Goal: Task Accomplishment & Management: Use online tool/utility

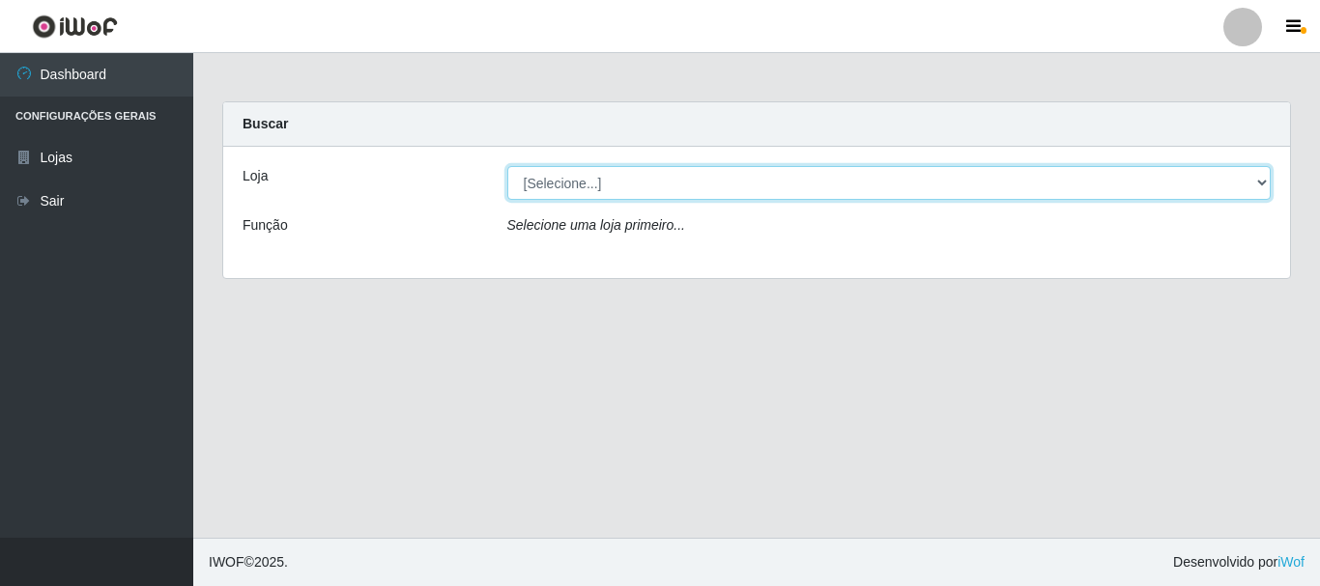
click at [1262, 177] on select "[Selecione...] [GEOGRAPHIC_DATA] [GEOGRAPHIC_DATA]" at bounding box center [889, 183] width 764 height 34
select select "64"
click at [507, 166] on select "[Selecione...] [GEOGRAPHIC_DATA] [GEOGRAPHIC_DATA]" at bounding box center [889, 183] width 764 height 34
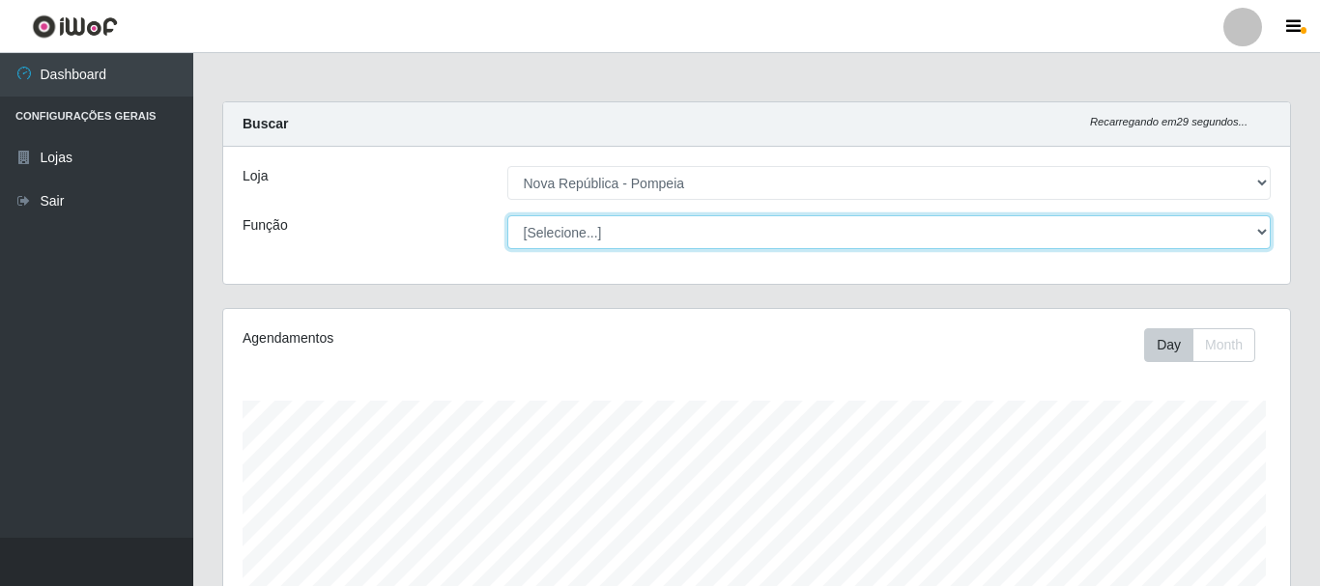
drag, startPoint x: 1255, startPoint y: 227, endPoint x: 1232, endPoint y: 222, distance: 23.7
click at [1253, 227] on select "[Selecione...] Balconista Operador de Caixa Recepcionista Repositor" at bounding box center [889, 232] width 764 height 34
select select "22"
click at [505, 215] on select "[Selecione...] Balconista Operador de Caixa Recepcionista Repositor" at bounding box center [885, 232] width 760 height 34
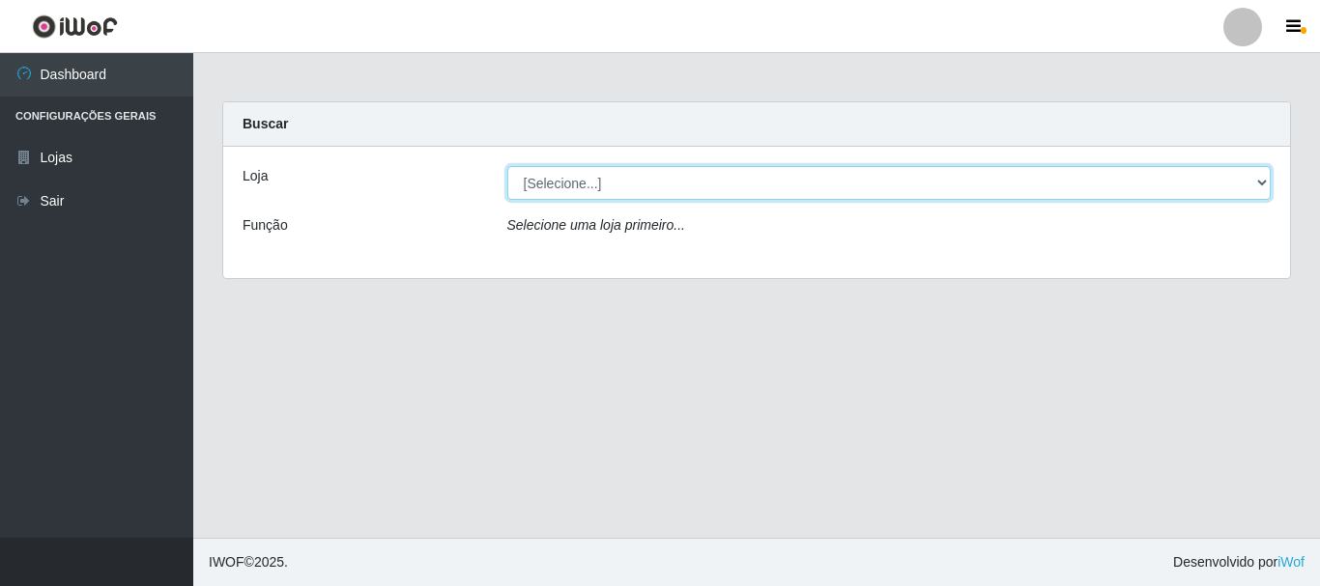
click at [1256, 182] on select "[Selecione...] [GEOGRAPHIC_DATA] [GEOGRAPHIC_DATA]" at bounding box center [889, 183] width 764 height 34
select select "64"
click at [507, 166] on select "[Selecione...] [GEOGRAPHIC_DATA] [GEOGRAPHIC_DATA]" at bounding box center [889, 183] width 764 height 34
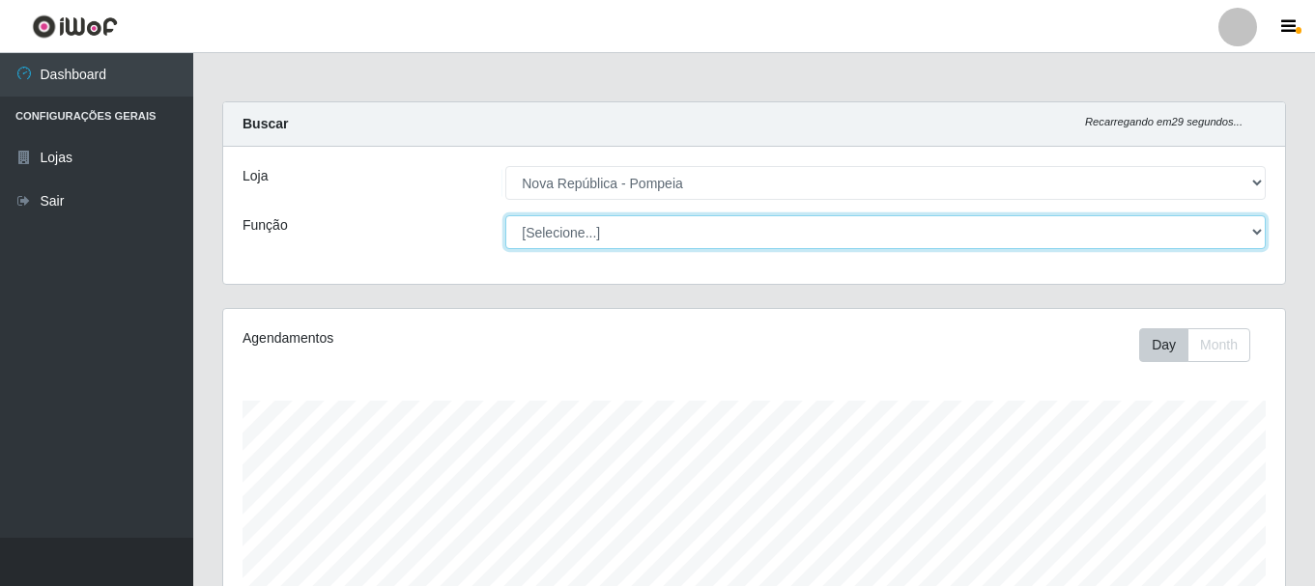
scroll to position [401, 1062]
click at [1255, 230] on select "[Selecione...] Balconista Operador de Caixa Recepcionista Repositor" at bounding box center [885, 232] width 760 height 34
select select "22"
click at [505, 215] on select "[Selecione...] Balconista Operador de Caixa Recepcionista Repositor" at bounding box center [885, 232] width 760 height 34
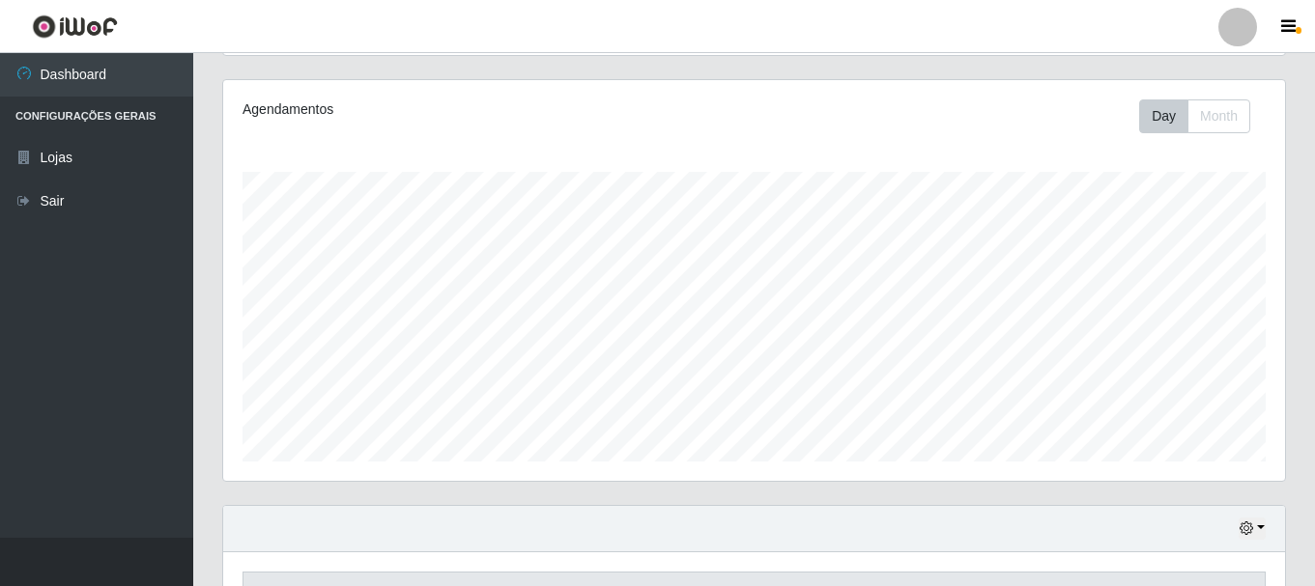
scroll to position [242, 0]
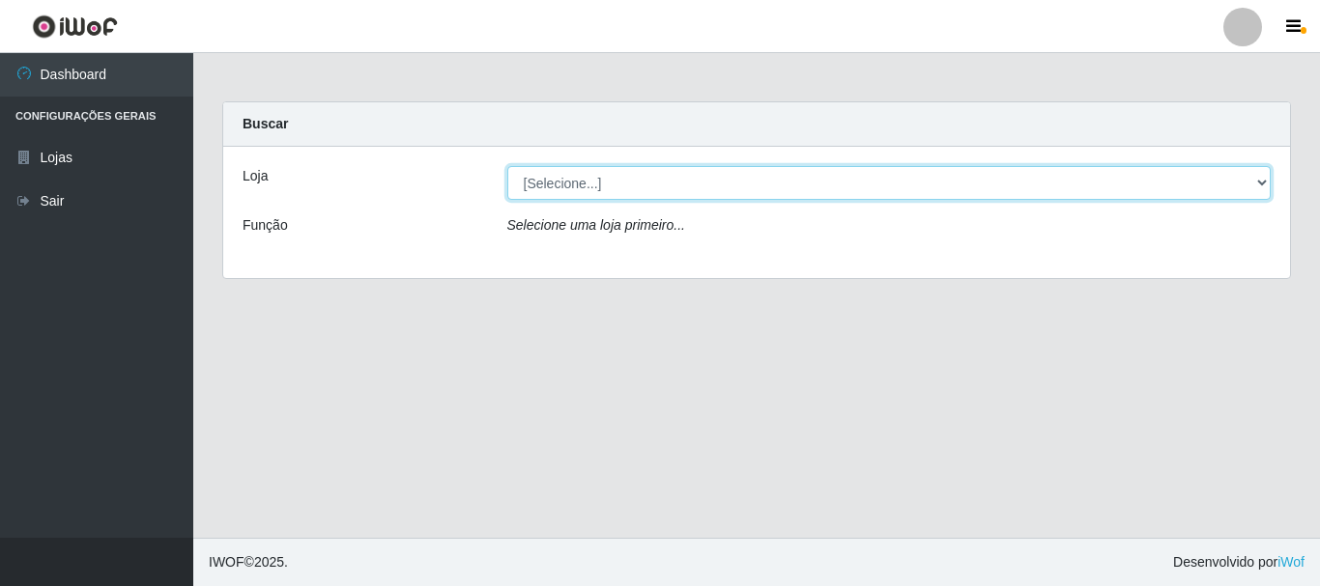
drag, startPoint x: 1262, startPoint y: 181, endPoint x: 1206, endPoint y: 181, distance: 56.0
click at [1262, 181] on select "[Selecione...] [GEOGRAPHIC_DATA] [GEOGRAPHIC_DATA]" at bounding box center [889, 183] width 764 height 34
select select "64"
click at [507, 166] on select "[Selecione...] [GEOGRAPHIC_DATA] [GEOGRAPHIC_DATA]" at bounding box center [889, 183] width 764 height 34
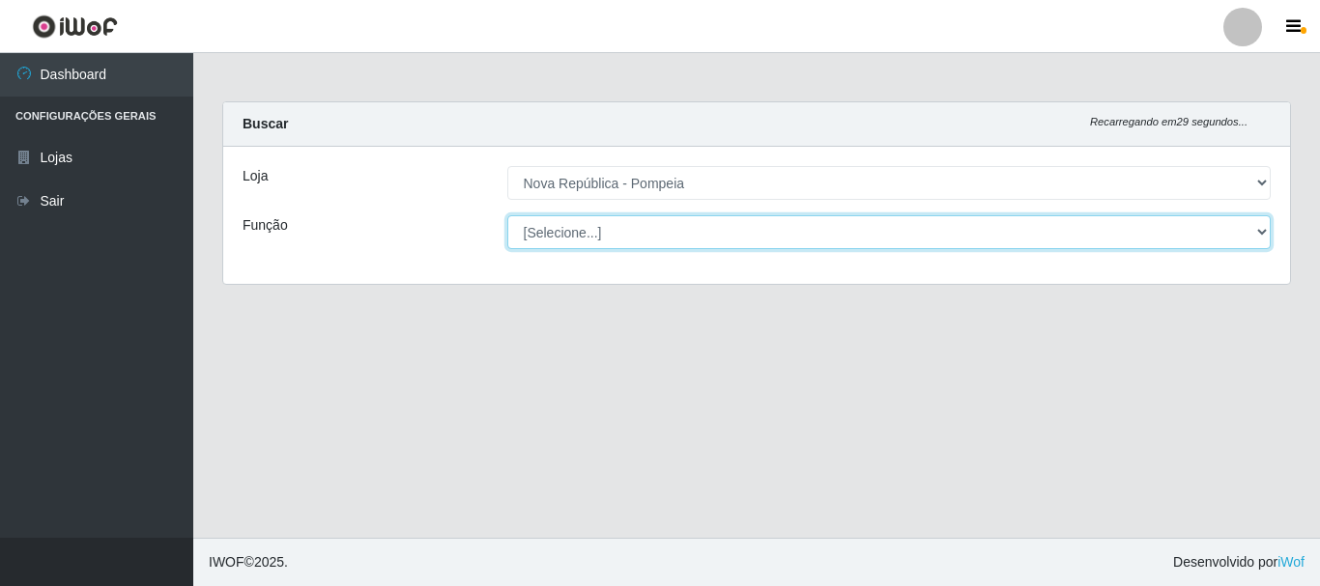
click at [1260, 229] on select "[Selecione...] Balconista Operador de Caixa Recepcionista Repositor" at bounding box center [889, 232] width 764 height 34
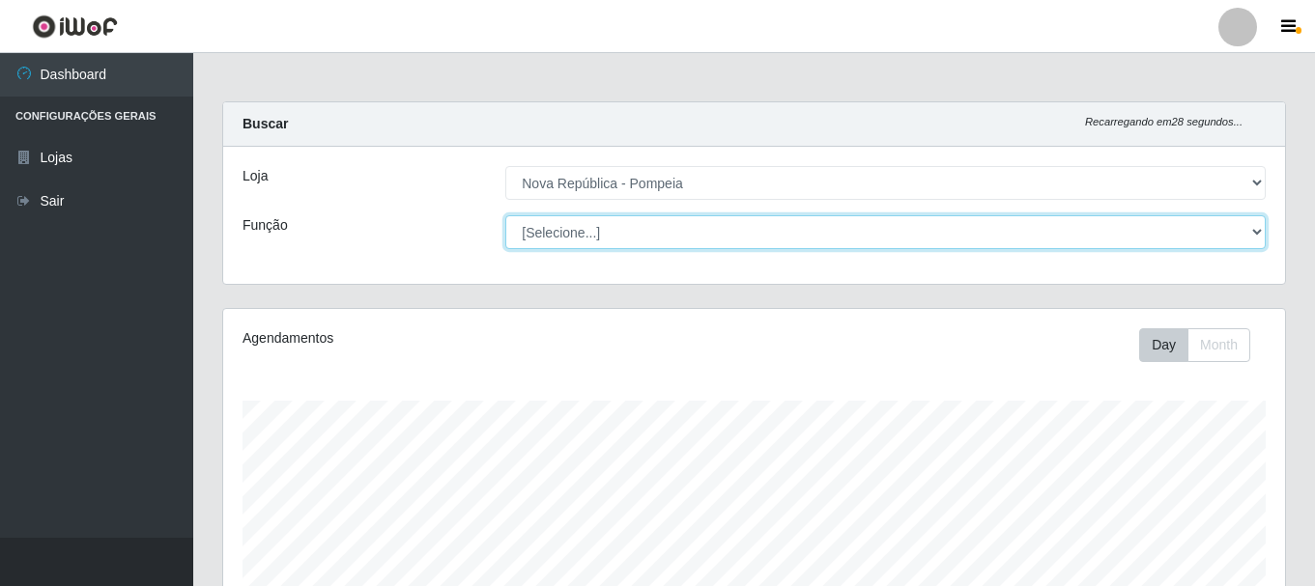
scroll to position [401, 1062]
select select "22"
click at [505, 215] on select "[Selecione...] Balconista Operador de Caixa Recepcionista Repositor" at bounding box center [885, 232] width 760 height 34
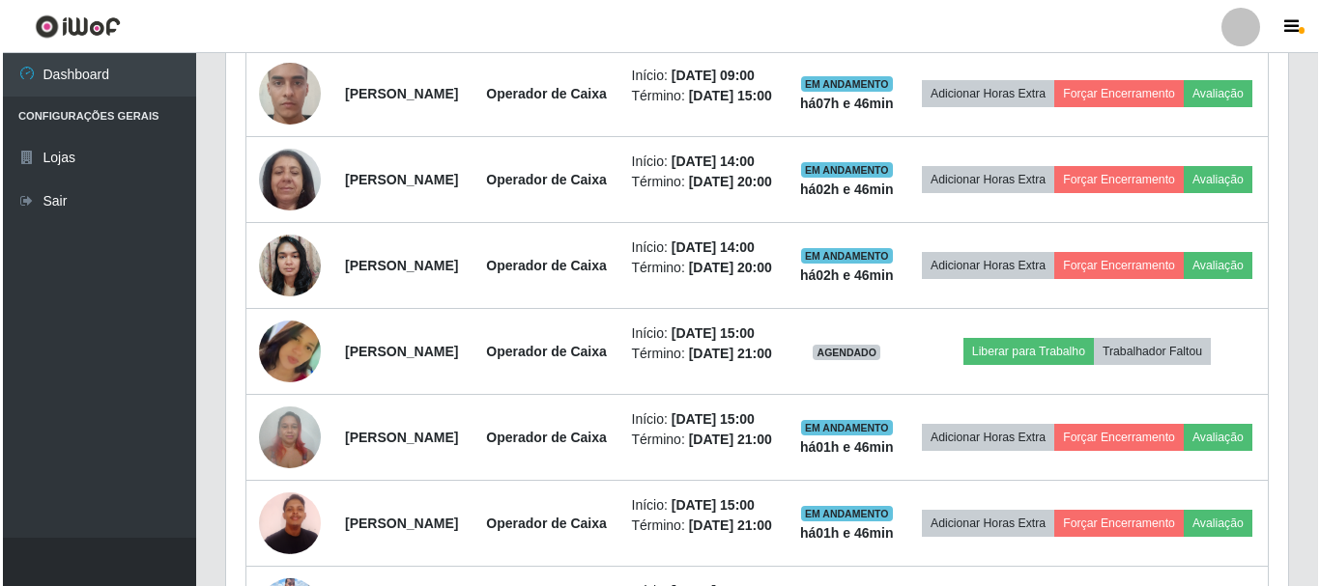
scroll to position [828, 0]
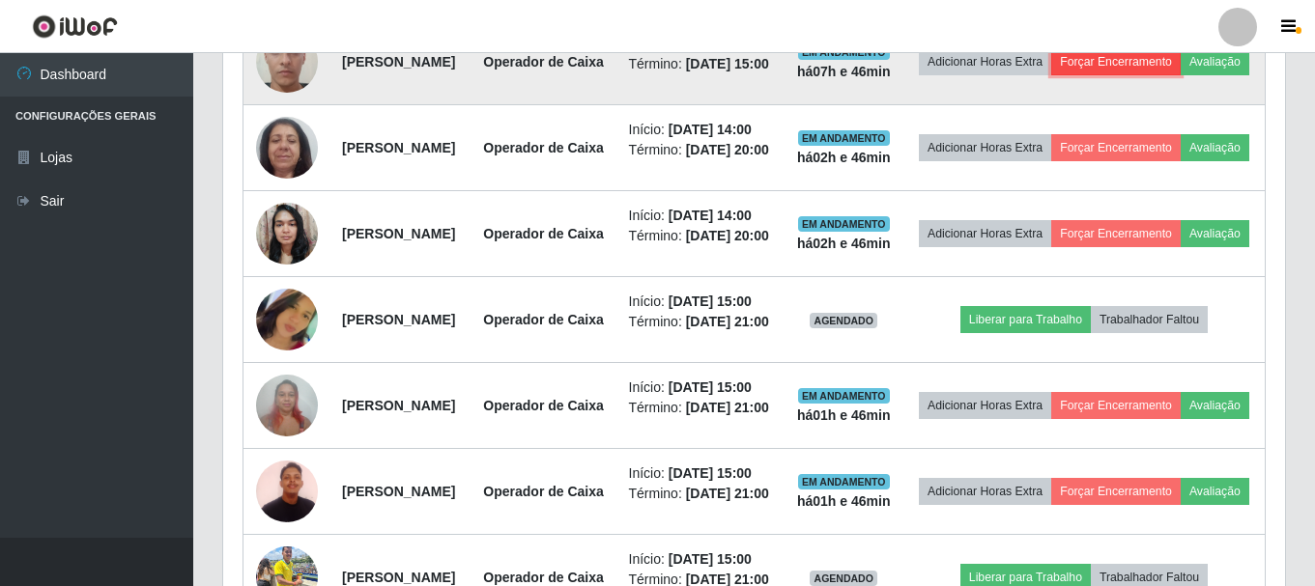
click at [1181, 72] on button "Forçar Encerramento" at bounding box center [1115, 61] width 129 height 27
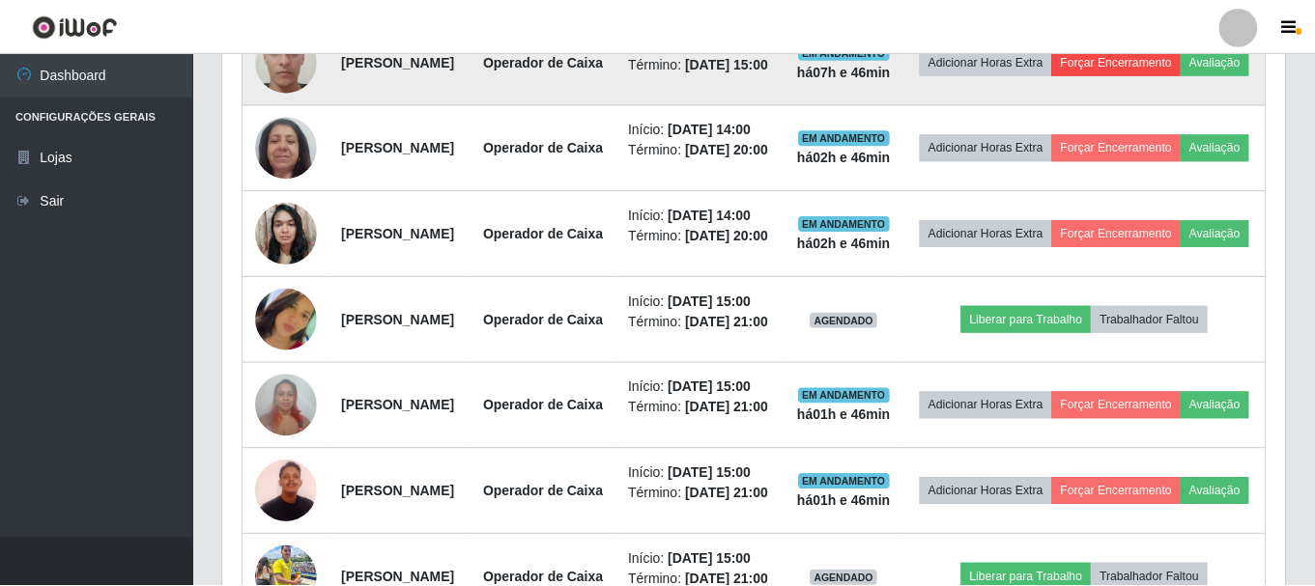
scroll to position [401, 1052]
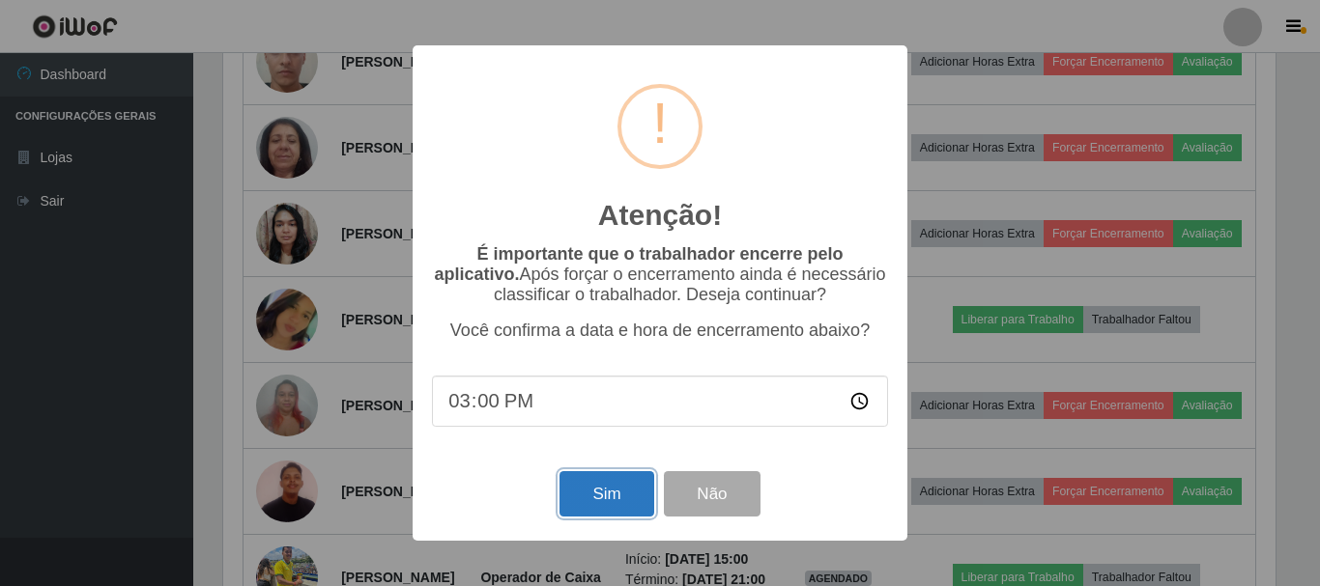
click at [571, 499] on button "Sim" at bounding box center [606, 493] width 94 height 45
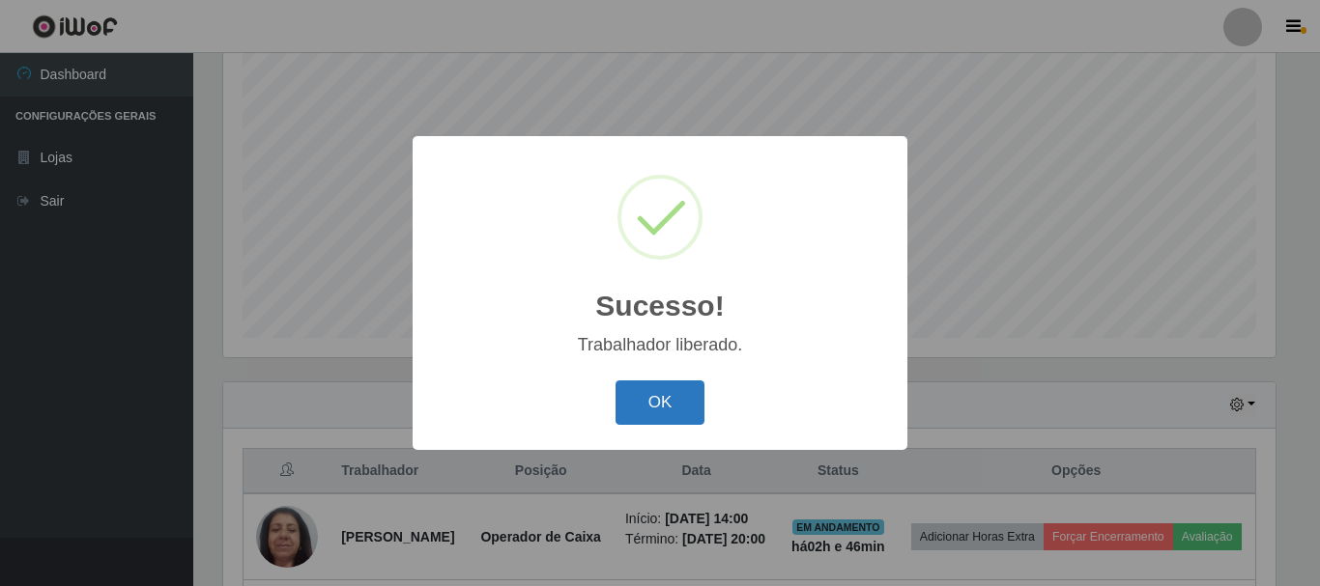
click at [663, 403] on button "OK" at bounding box center [660, 403] width 90 height 45
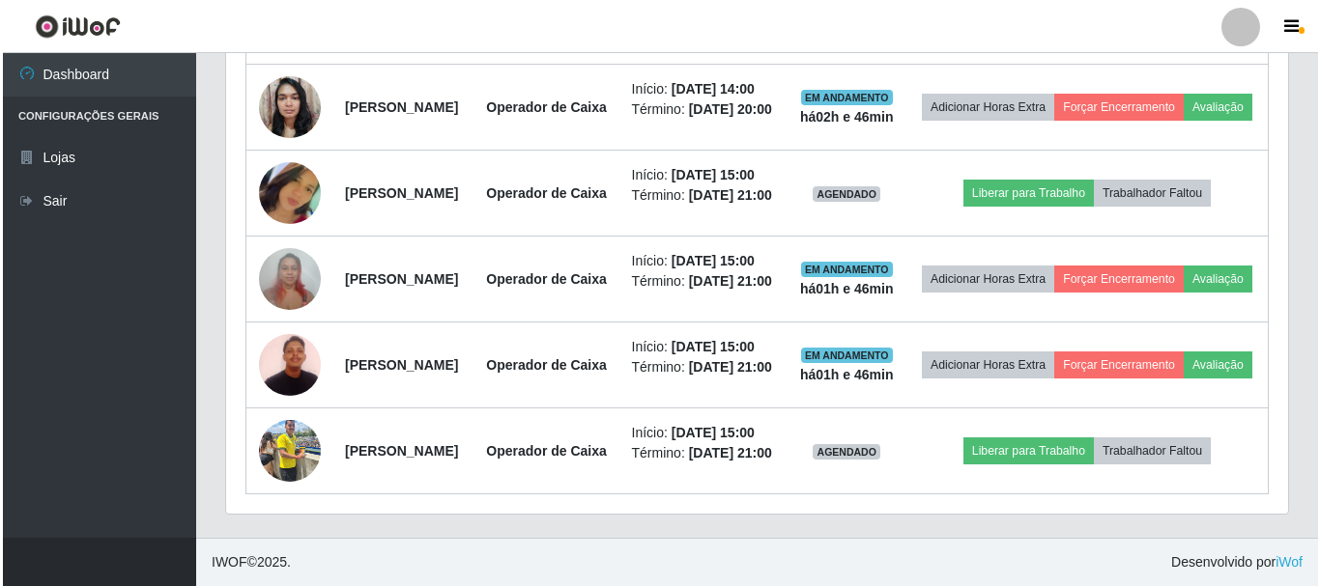
scroll to position [1077, 0]
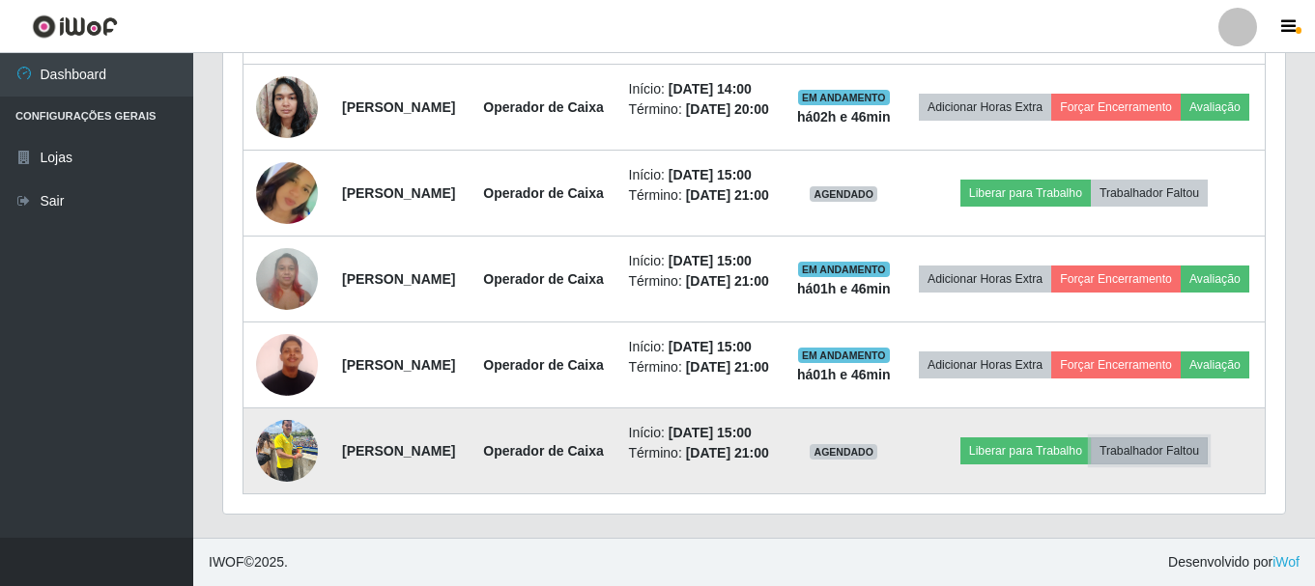
click at [1194, 438] on button "Trabalhador Faltou" at bounding box center [1149, 451] width 117 height 27
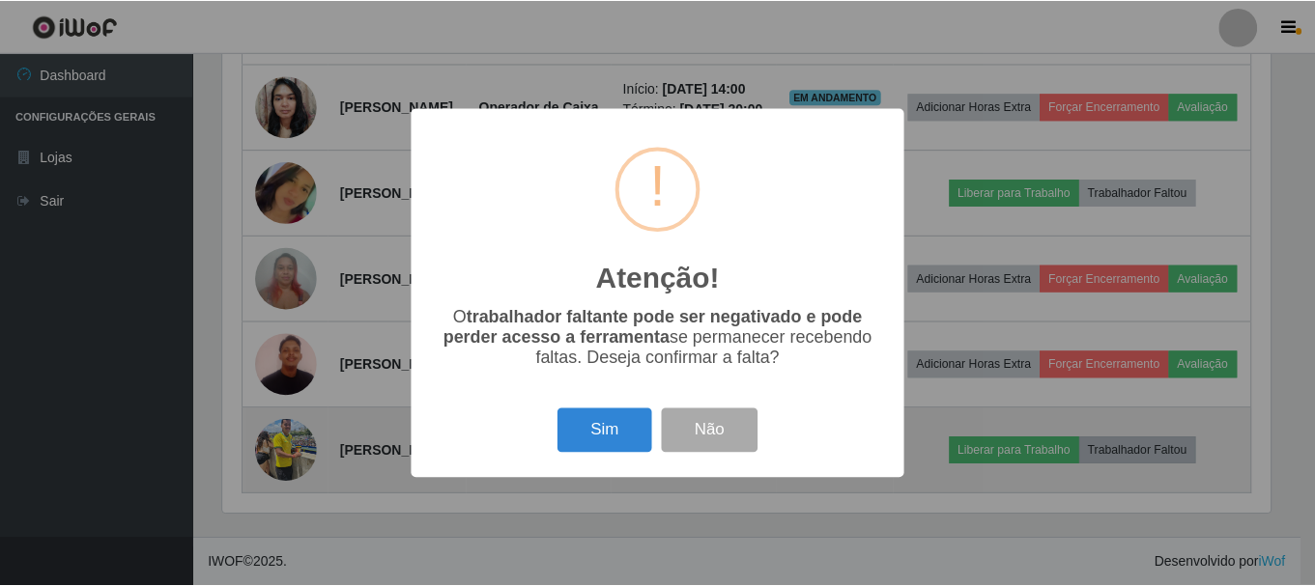
scroll to position [401, 1052]
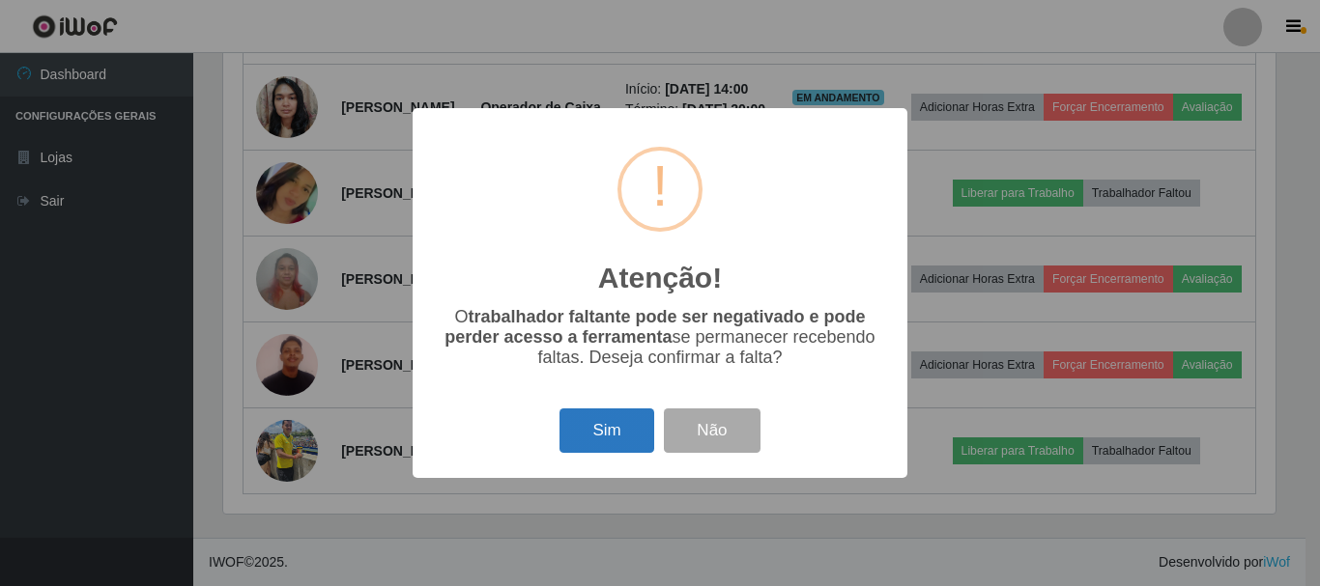
click at [586, 437] on button "Sim" at bounding box center [606, 431] width 94 height 45
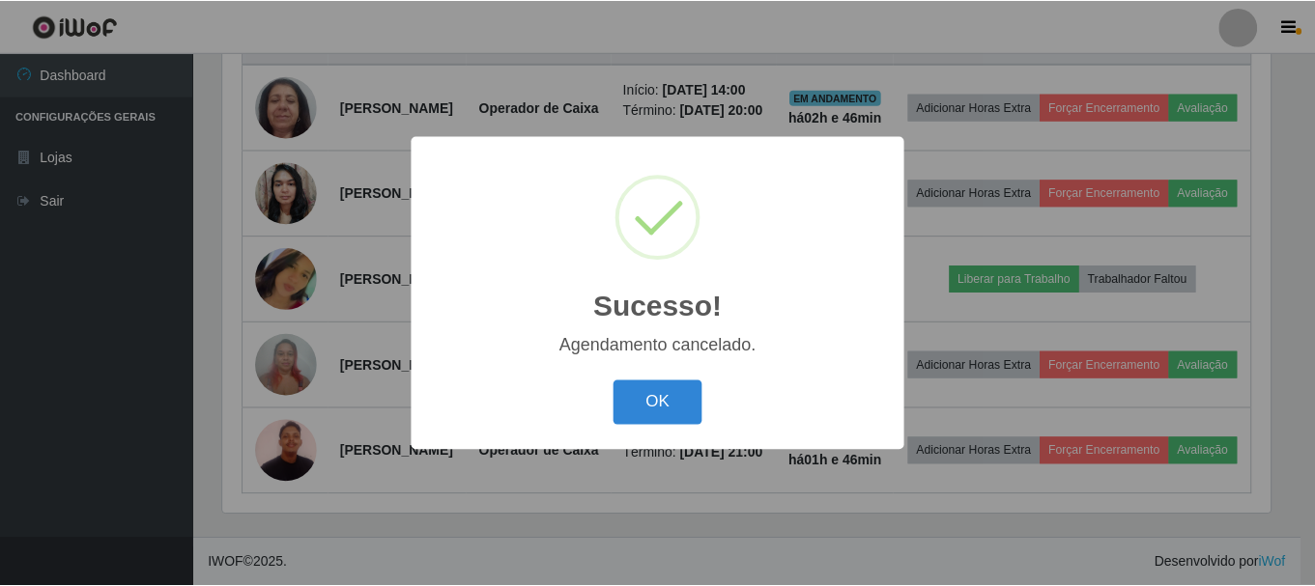
scroll to position [956, 0]
click at [675, 404] on button "OK" at bounding box center [660, 403] width 90 height 45
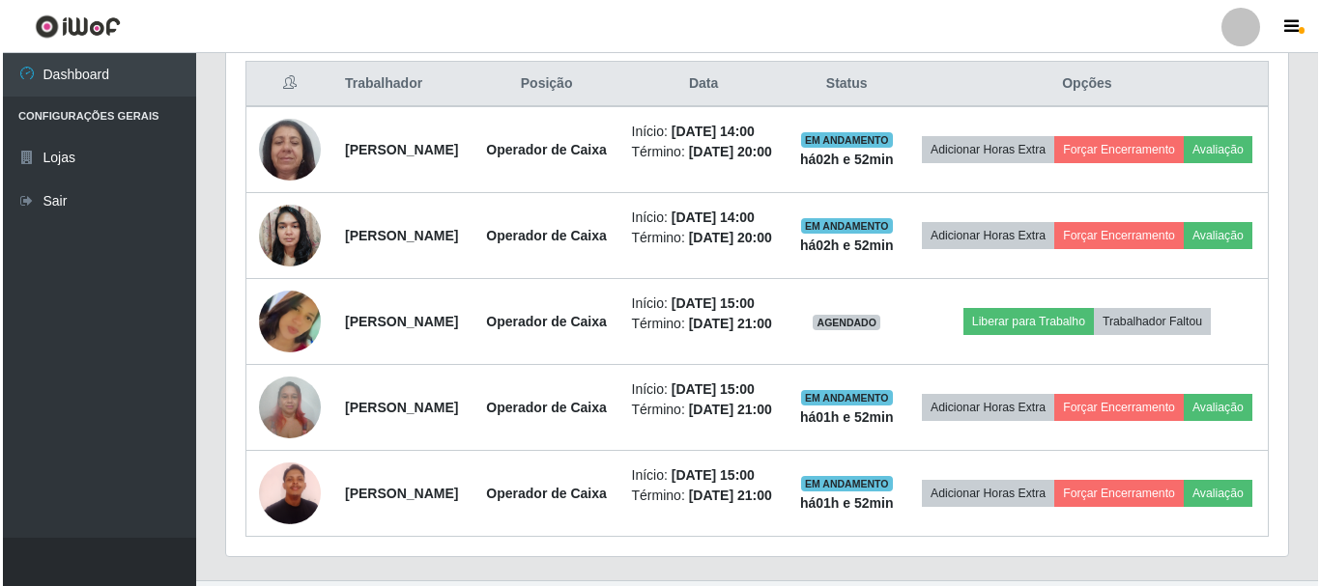
scroll to position [735, 0]
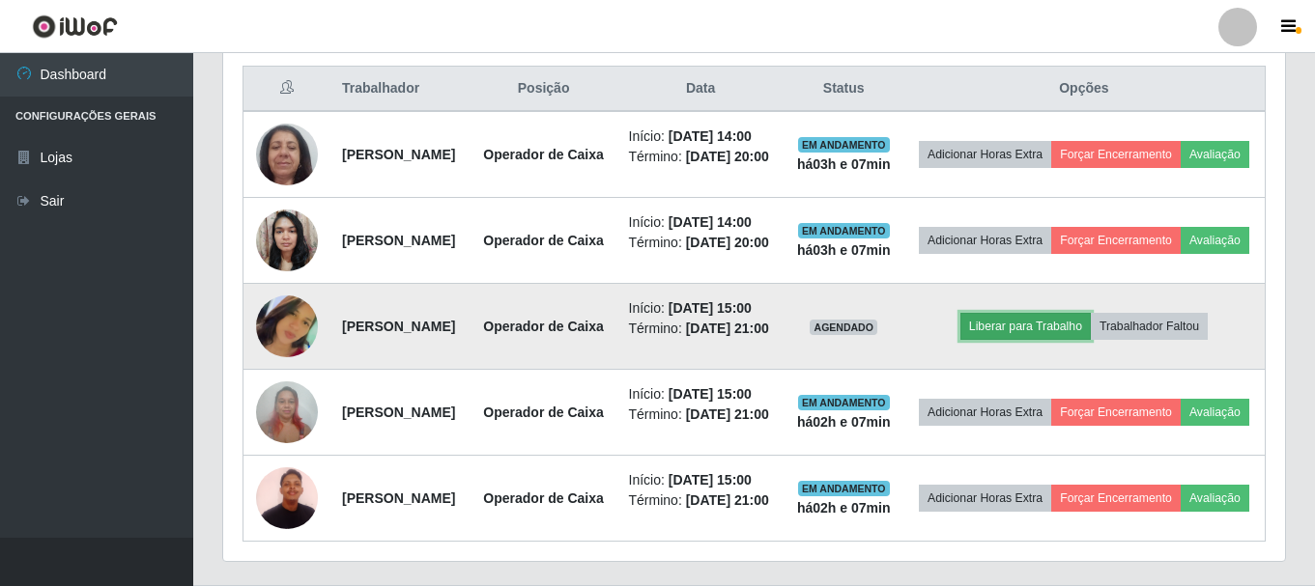
click at [1086, 340] on button "Liberar para Trabalho" at bounding box center [1025, 326] width 130 height 27
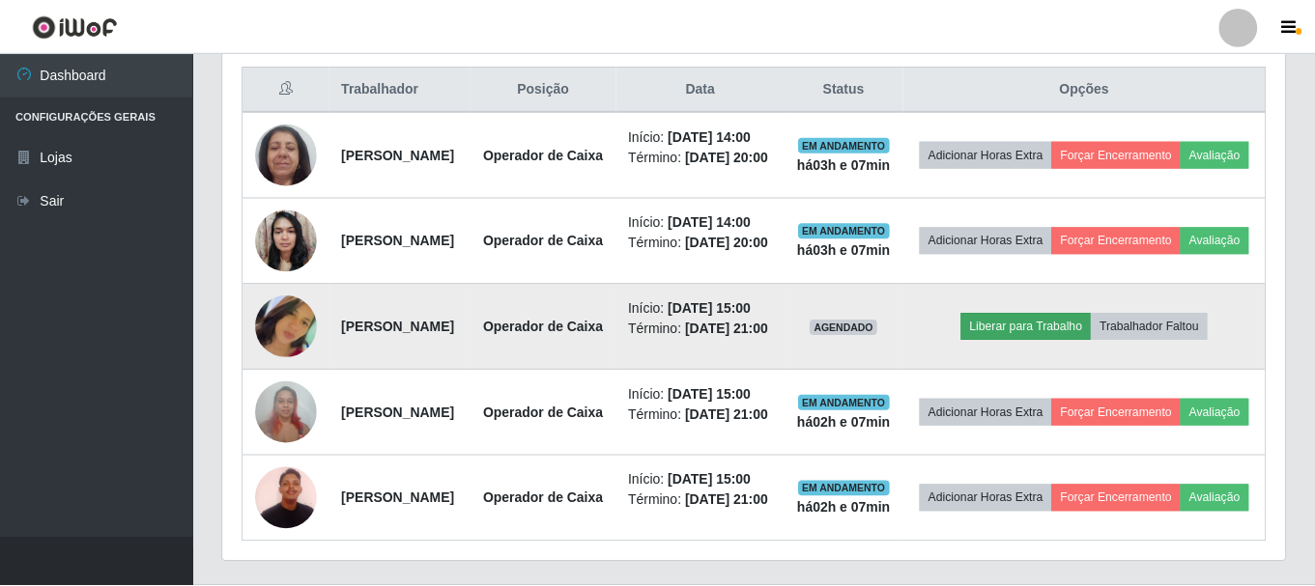
scroll to position [401, 1052]
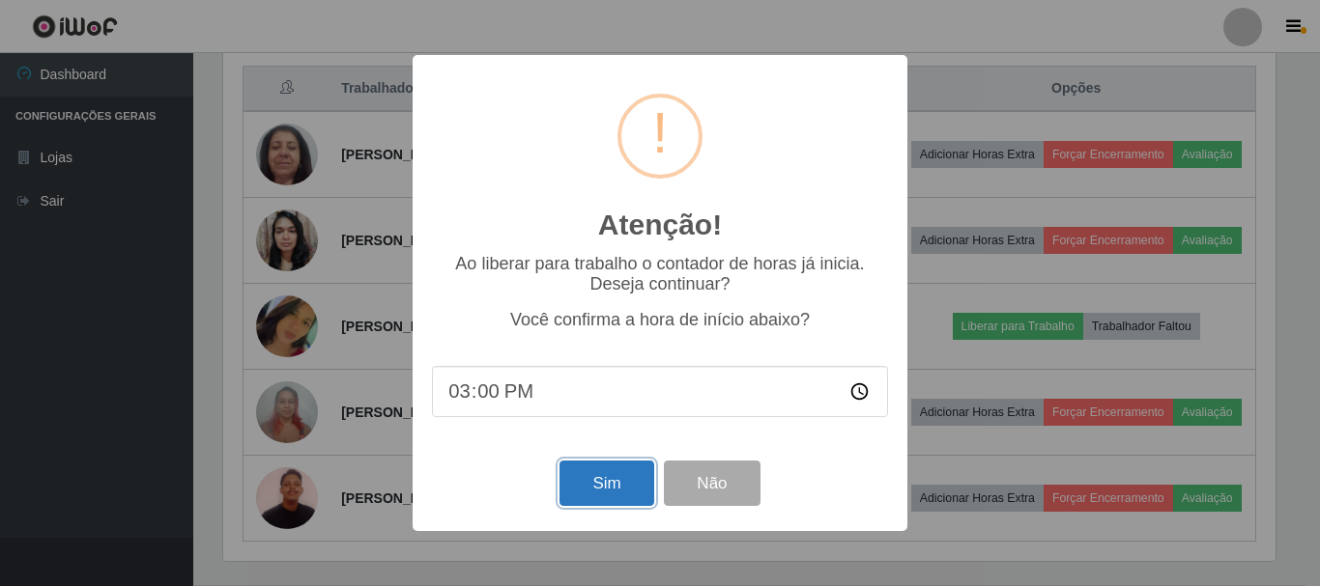
click at [622, 477] on button "Sim" at bounding box center [606, 483] width 94 height 45
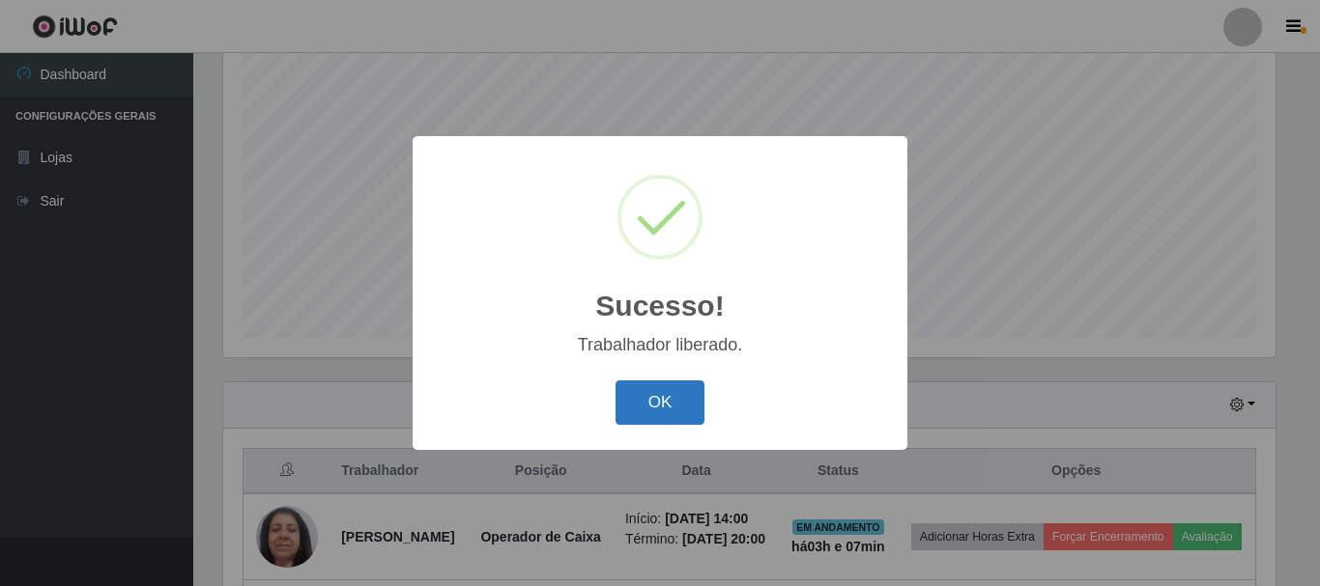
click at [658, 409] on button "OK" at bounding box center [660, 403] width 90 height 45
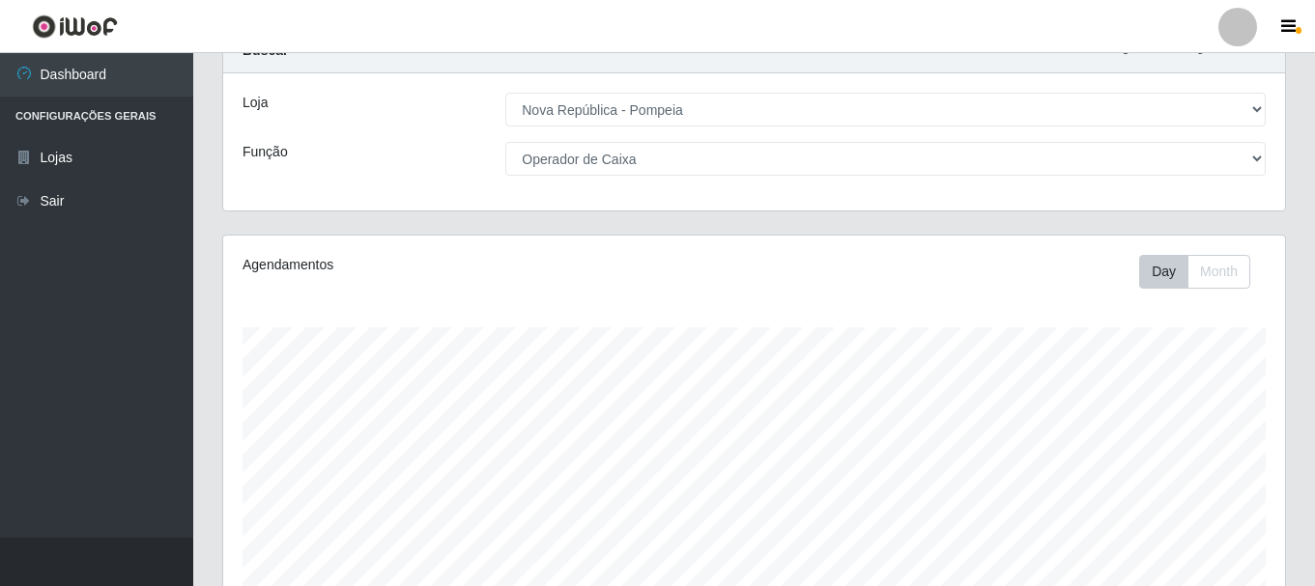
scroll to position [0, 0]
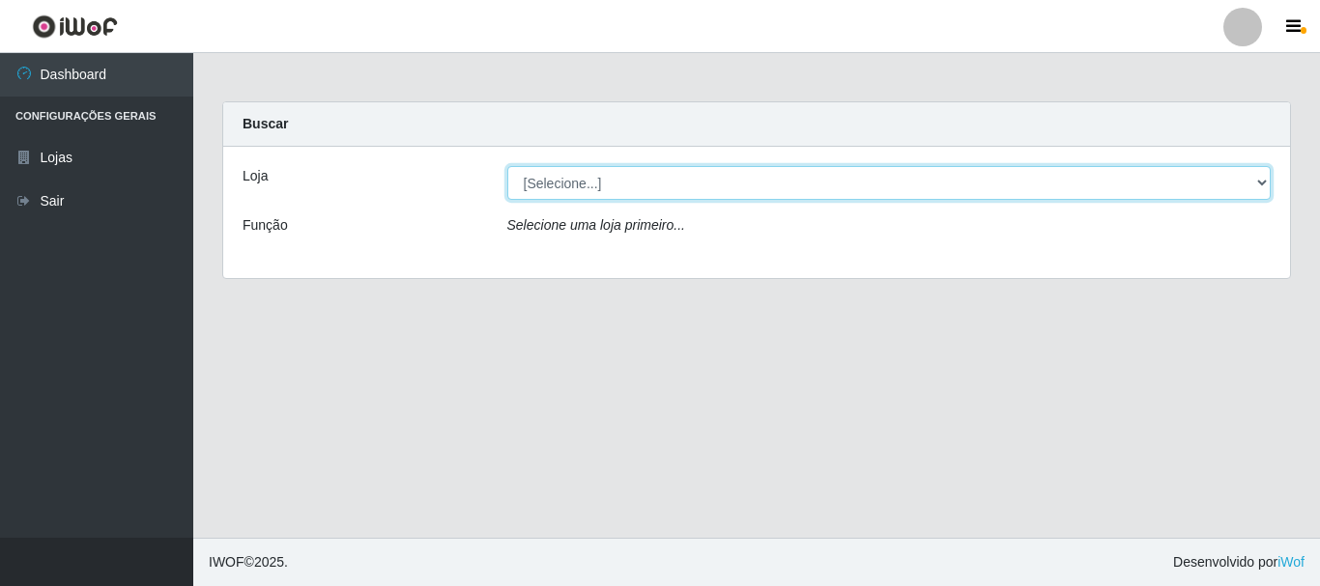
click at [1267, 180] on select "[Selecione...] [GEOGRAPHIC_DATA] [GEOGRAPHIC_DATA]" at bounding box center [889, 183] width 764 height 34
select select "64"
click at [507, 166] on select "[Selecione...] [GEOGRAPHIC_DATA] [GEOGRAPHIC_DATA]" at bounding box center [889, 183] width 764 height 34
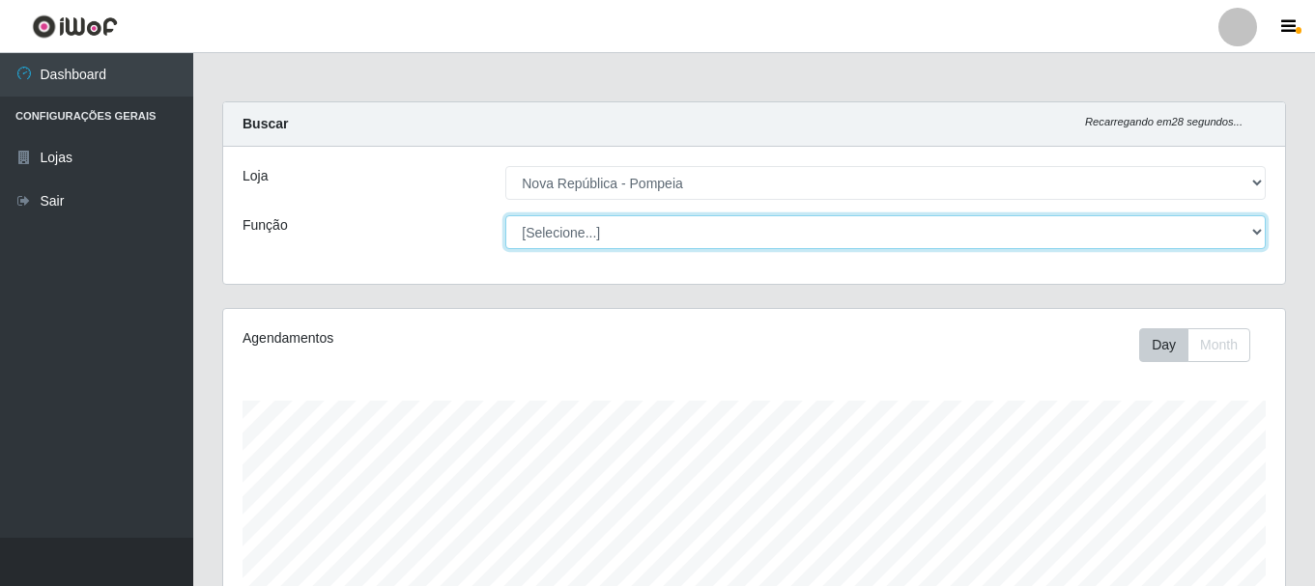
scroll to position [401, 1062]
click at [1265, 227] on select "[Selecione...] Balconista Operador de Caixa Recepcionista Repositor" at bounding box center [885, 232] width 760 height 34
select select "22"
click at [505, 215] on select "[Selecione...] Balconista Operador de Caixa Recepcionista Repositor" at bounding box center [885, 232] width 760 height 34
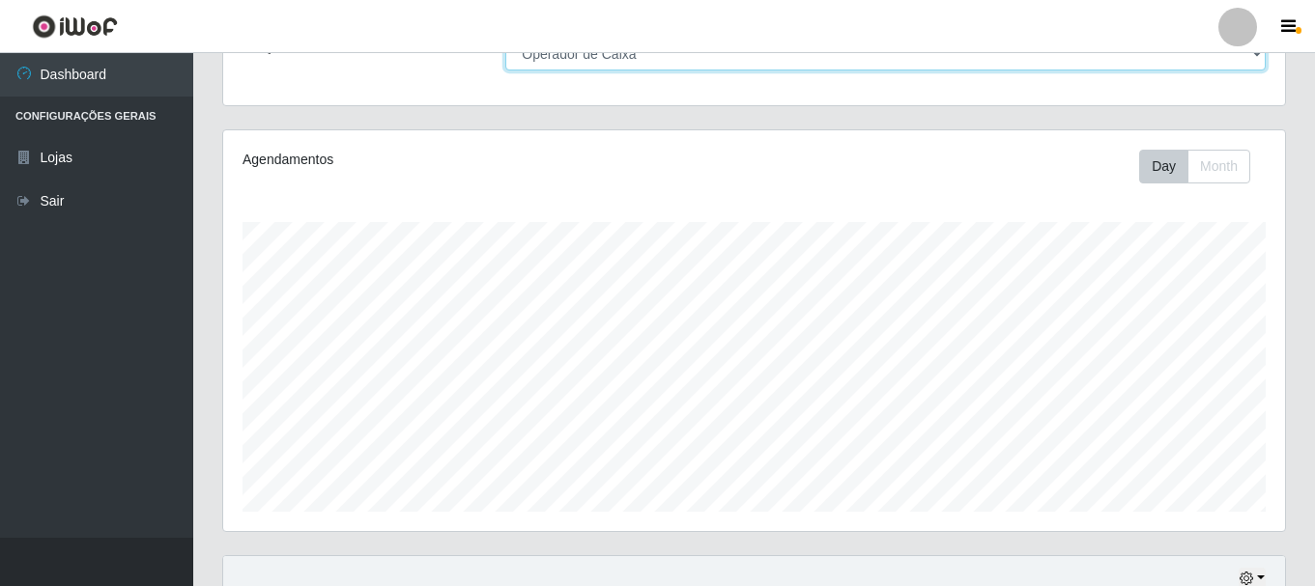
scroll to position [163, 0]
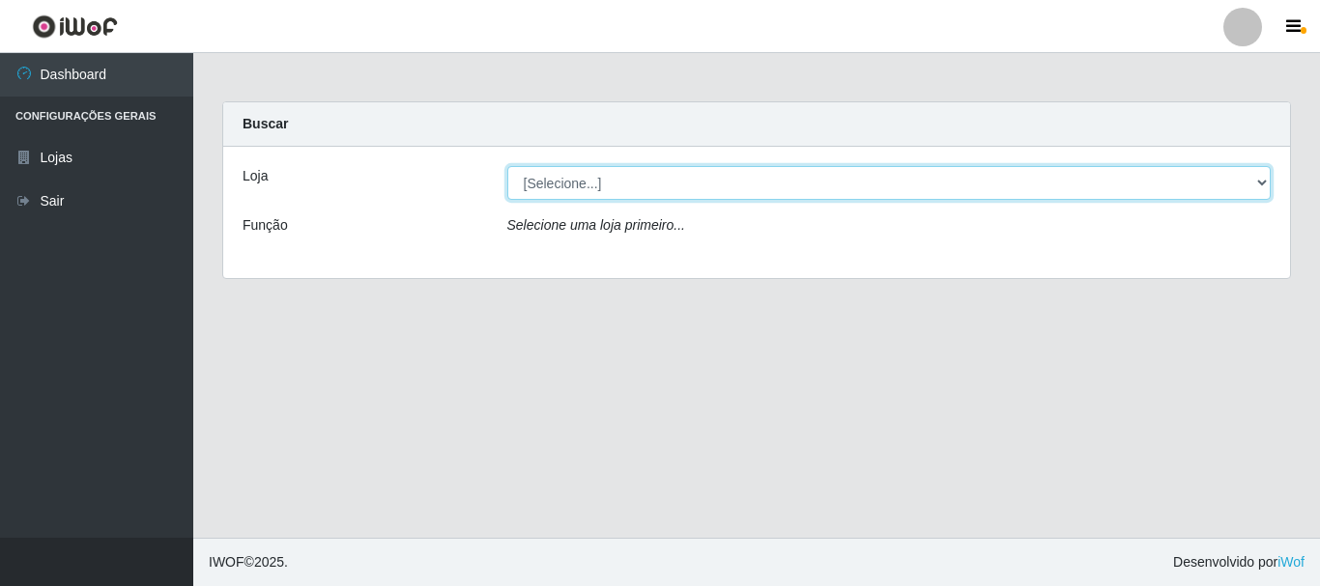
click at [1257, 178] on select "[Selecione...] [GEOGRAPHIC_DATA] [GEOGRAPHIC_DATA]" at bounding box center [889, 183] width 764 height 34
select select "64"
click at [507, 166] on select "[Selecione...] [GEOGRAPHIC_DATA] [GEOGRAPHIC_DATA]" at bounding box center [889, 183] width 764 height 34
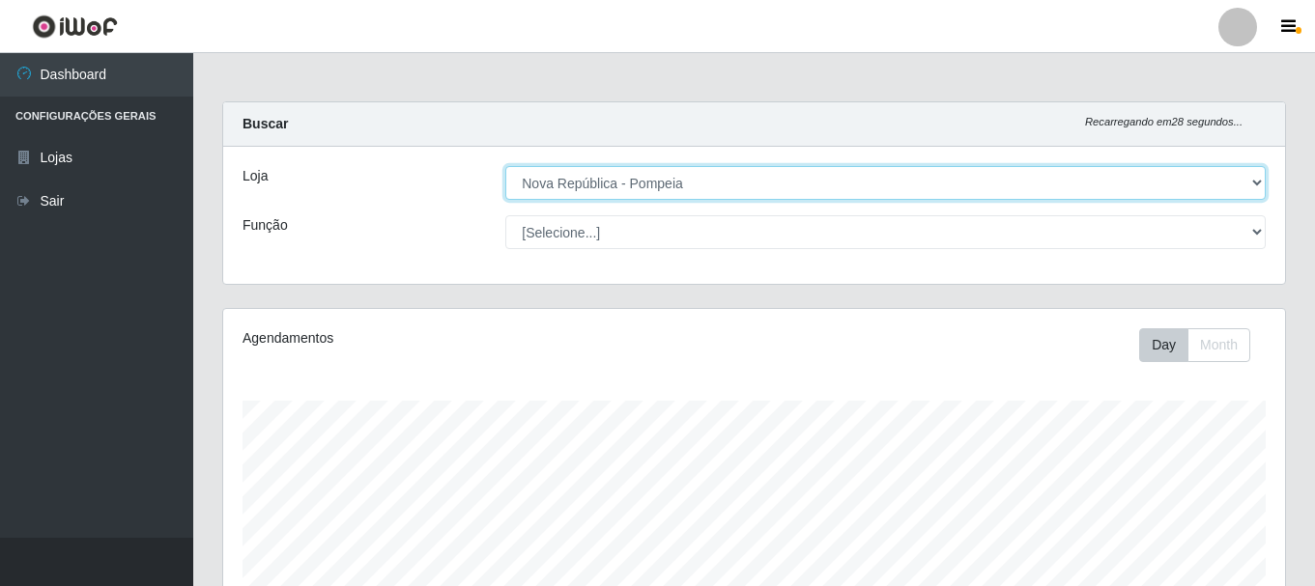
scroll to position [401, 1062]
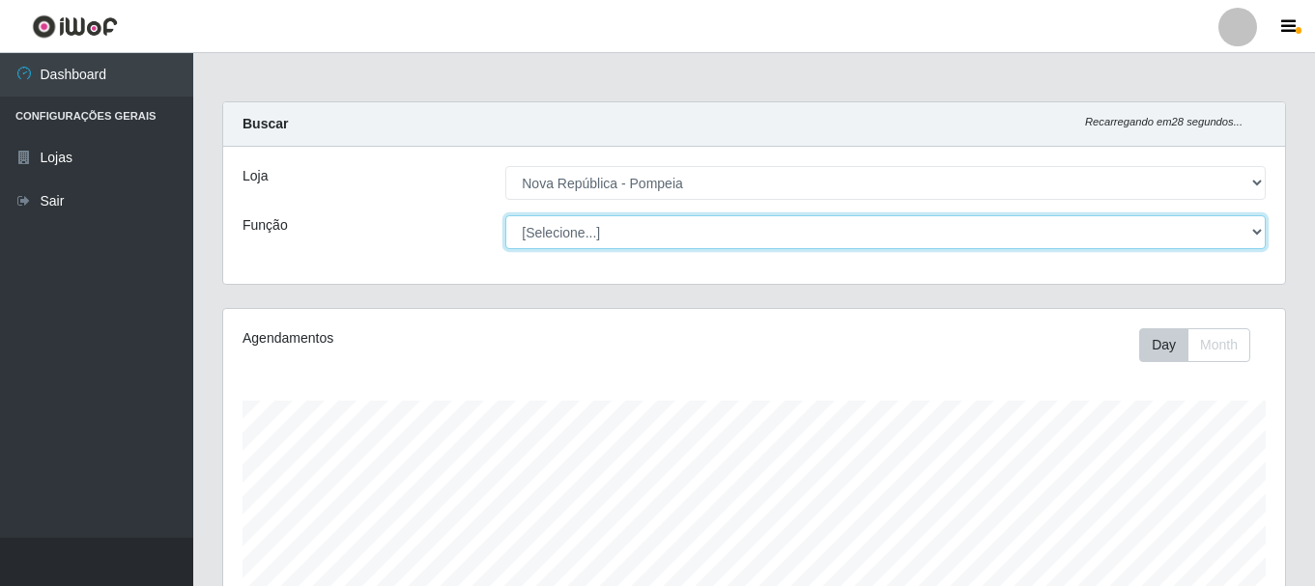
click at [1263, 230] on select "[Selecione...] Balconista Operador de Caixa Recepcionista Repositor" at bounding box center [885, 232] width 760 height 34
select select "22"
click at [505, 215] on select "[Selecione...] Balconista Operador de Caixa Recepcionista Repositor" at bounding box center [885, 232] width 760 height 34
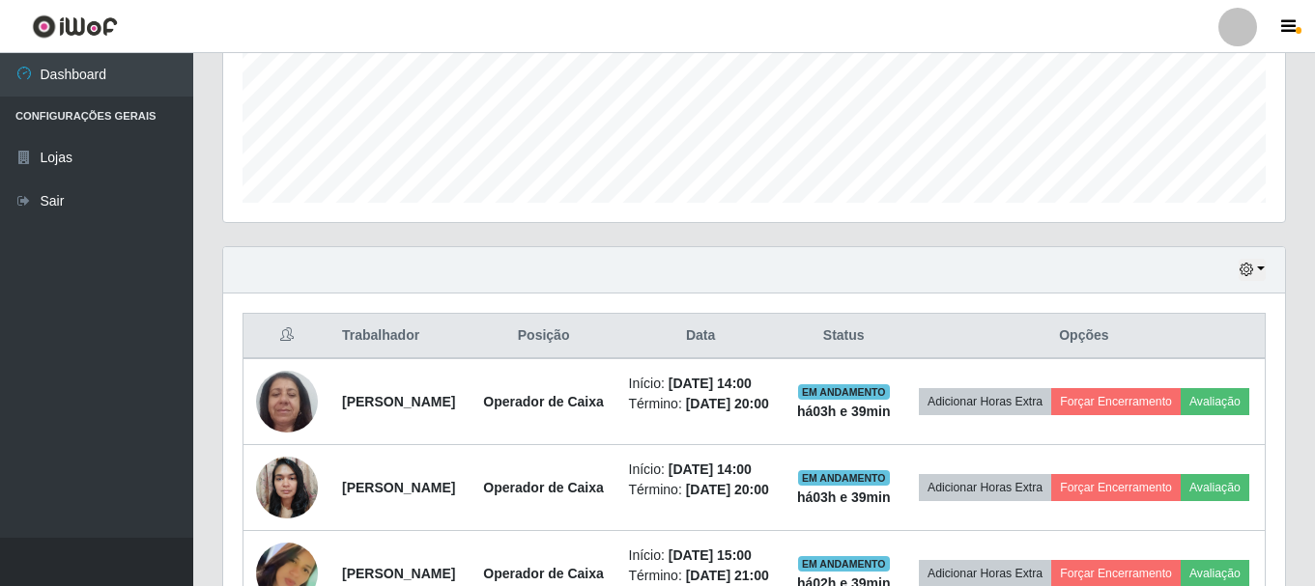
scroll to position [699, 0]
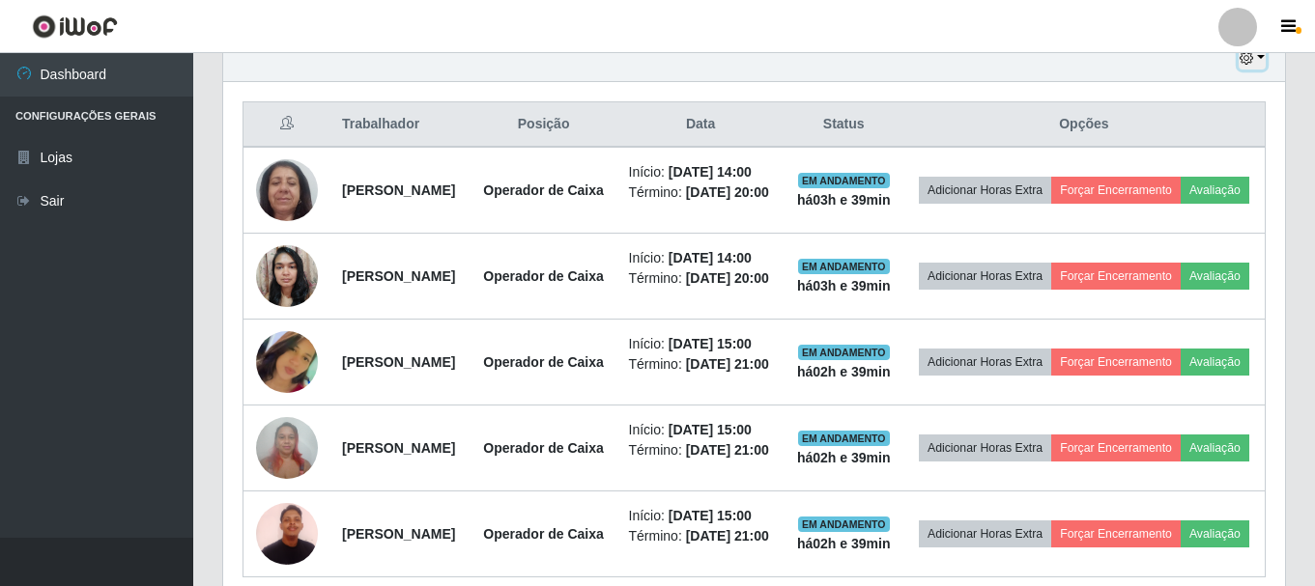
click at [1255, 61] on button "button" at bounding box center [1252, 58] width 27 height 22
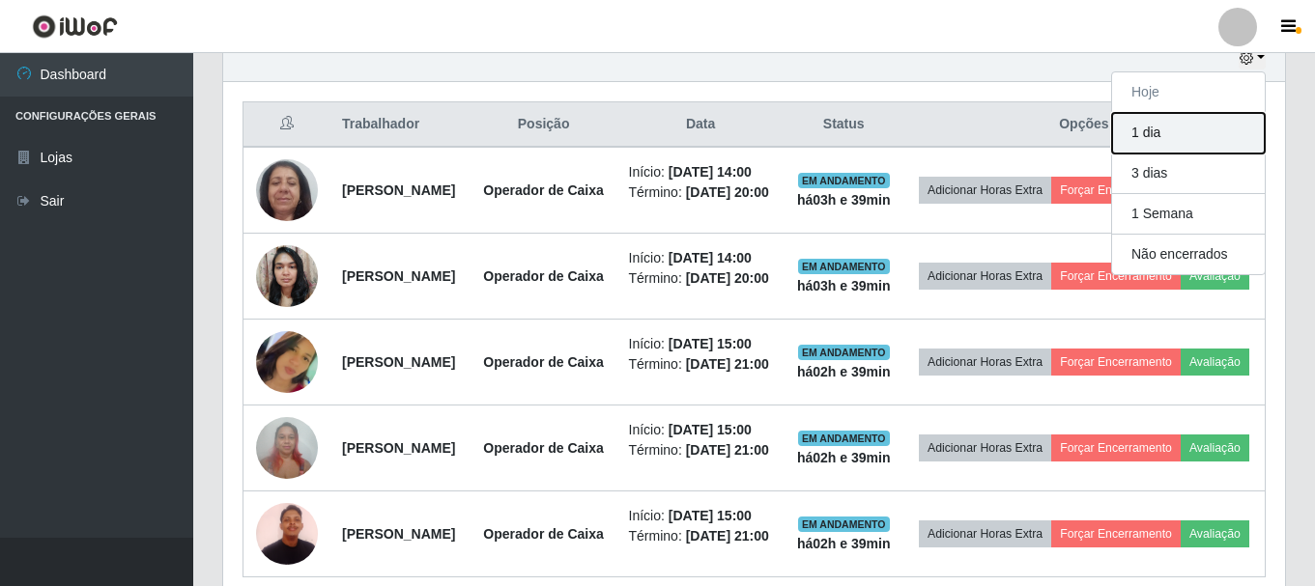
click at [1147, 126] on button "1 dia" at bounding box center [1188, 133] width 153 height 41
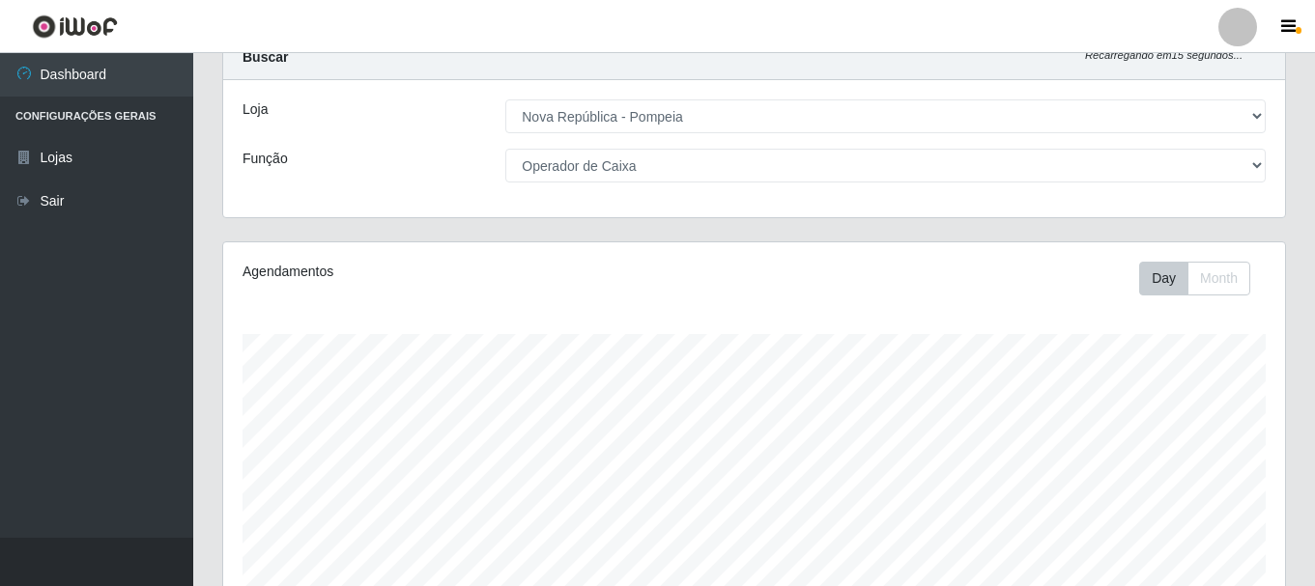
scroll to position [0, 0]
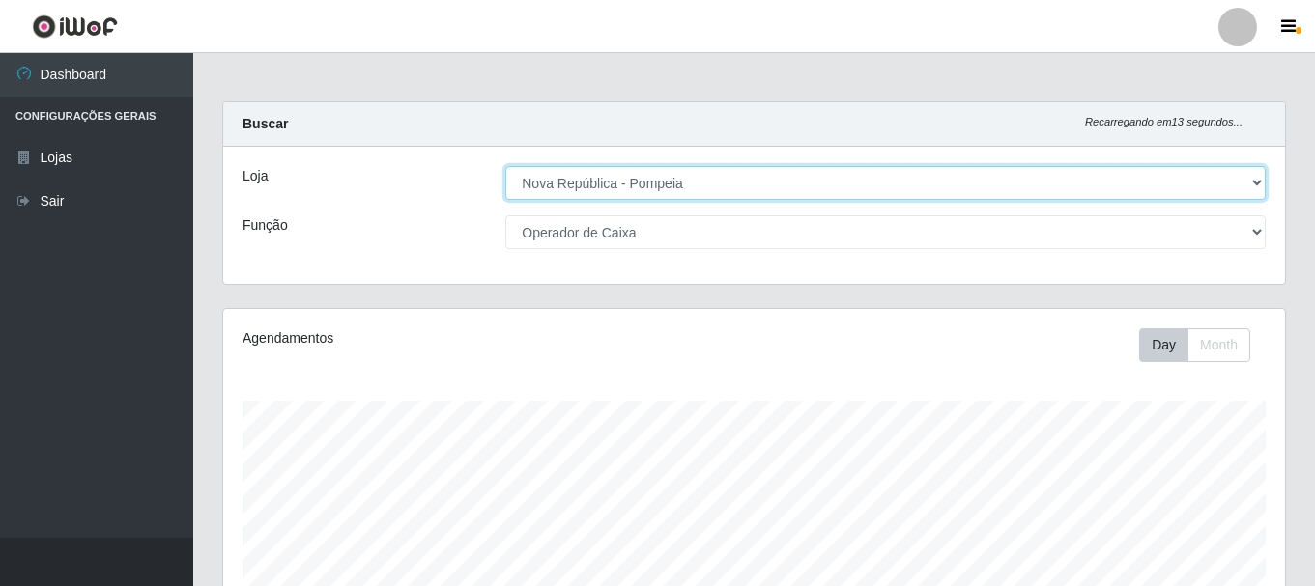
click at [1250, 178] on select "[Selecione...] Nova República - Pajuçara Nova República - Pompeia" at bounding box center [885, 183] width 760 height 34
select select "65"
click at [505, 166] on select "[Selecione...] Nova República - Pajuçara Nova República - Pompeia" at bounding box center [885, 183] width 760 height 34
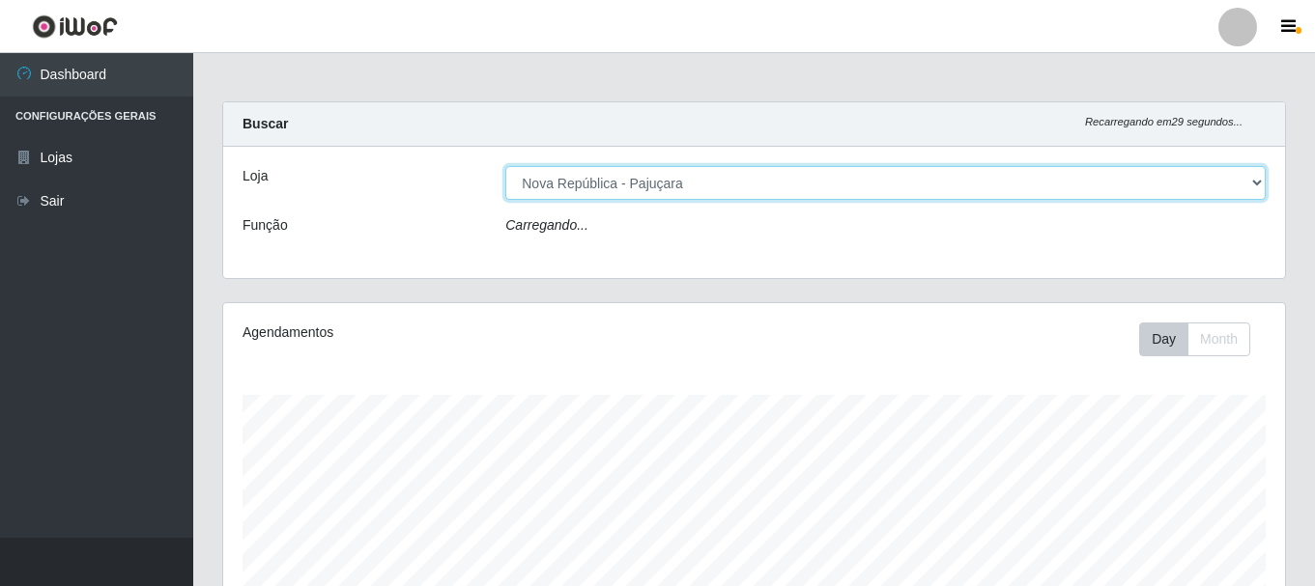
select select "22"
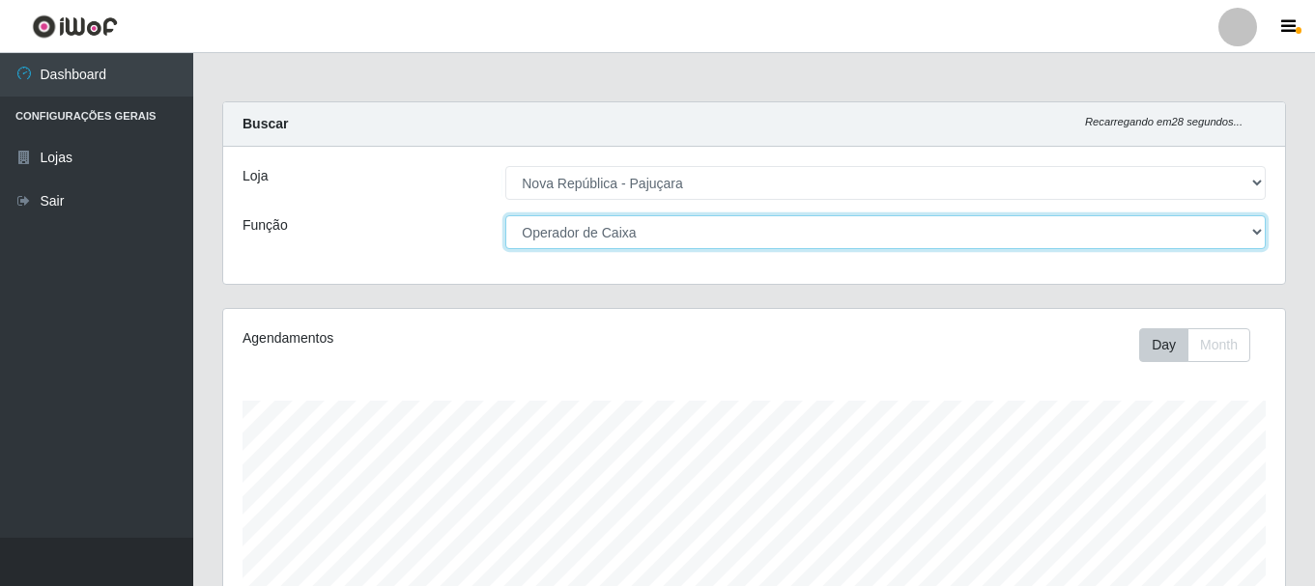
click at [1250, 227] on select "[Selecione...] Balconista Operador de Caixa Repositor" at bounding box center [885, 232] width 760 height 34
click at [505, 215] on select "[Selecione...] Balconista Operador de Caixa Repositor" at bounding box center [885, 232] width 760 height 34
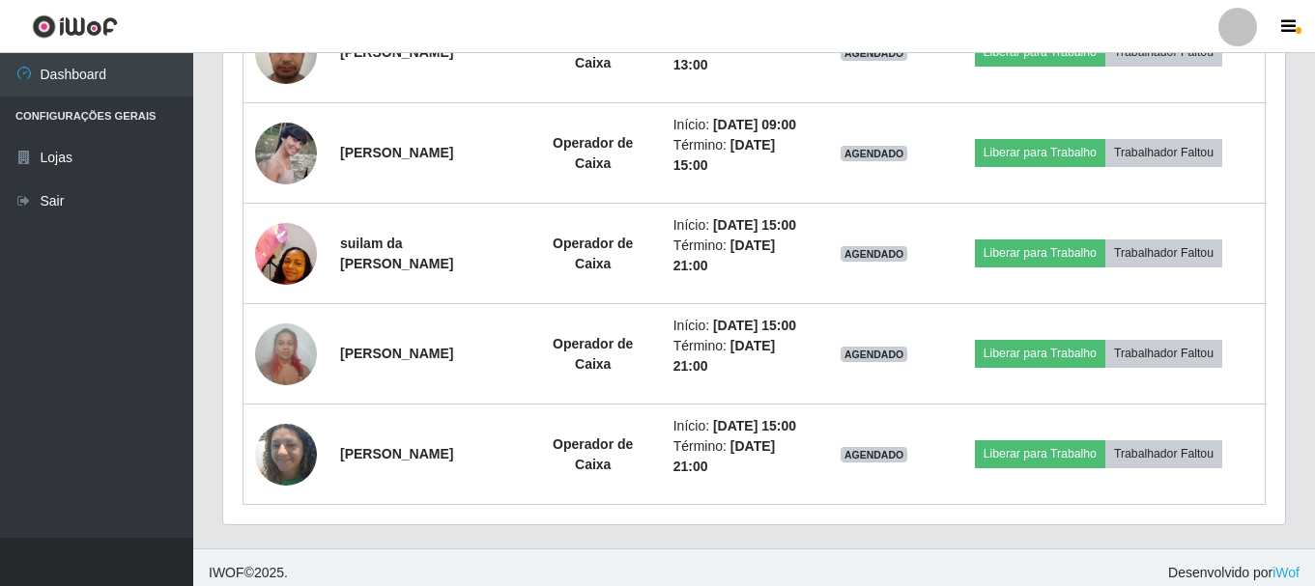
scroll to position [979, 0]
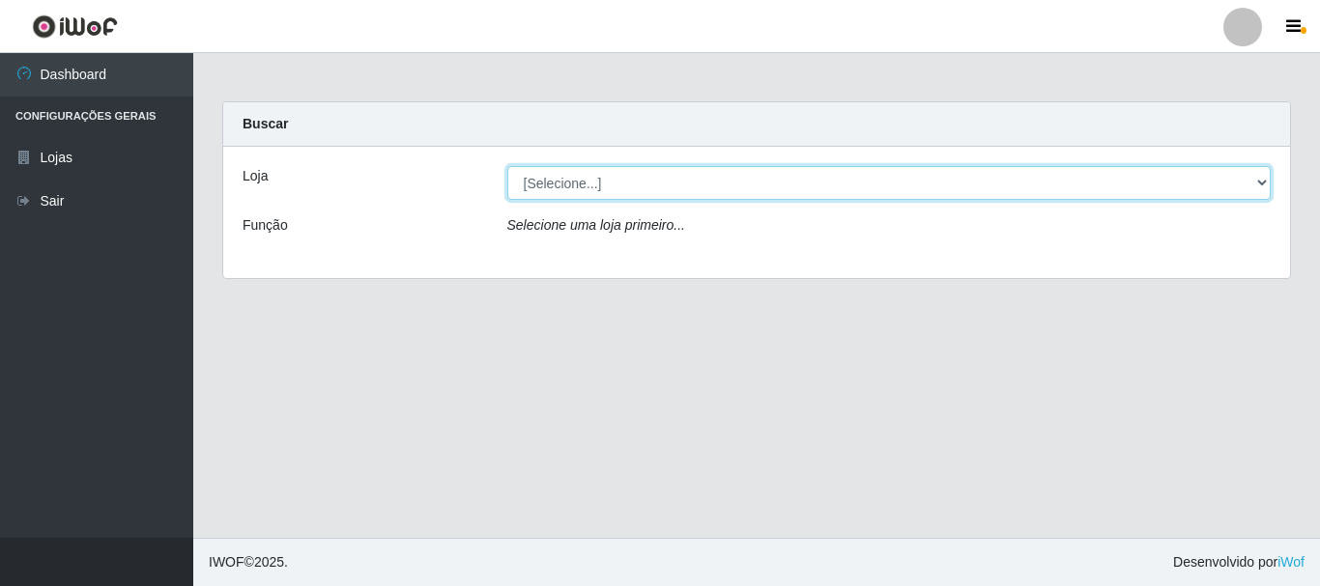
click at [1250, 177] on select "[Selecione...] [GEOGRAPHIC_DATA] [GEOGRAPHIC_DATA]" at bounding box center [889, 183] width 764 height 34
select select "64"
click at [507, 166] on select "[Selecione...] [GEOGRAPHIC_DATA] [GEOGRAPHIC_DATA]" at bounding box center [889, 183] width 764 height 34
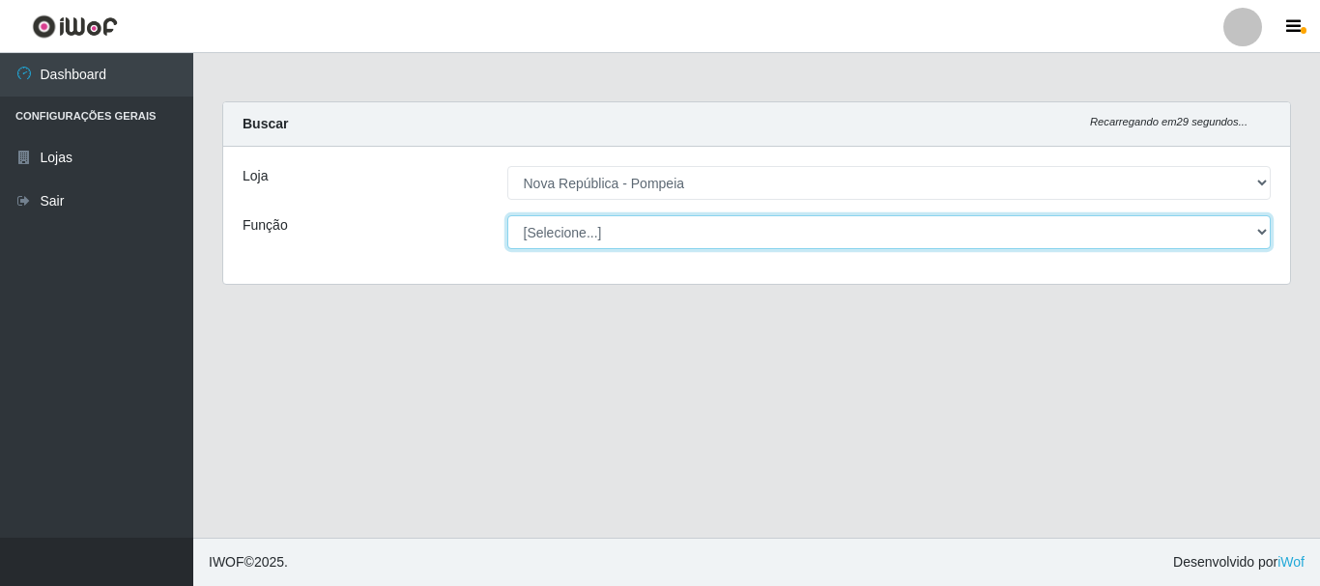
click at [1260, 223] on select "[Selecione...] Balconista Operador de Caixa Recepcionista Repositor" at bounding box center [889, 232] width 764 height 34
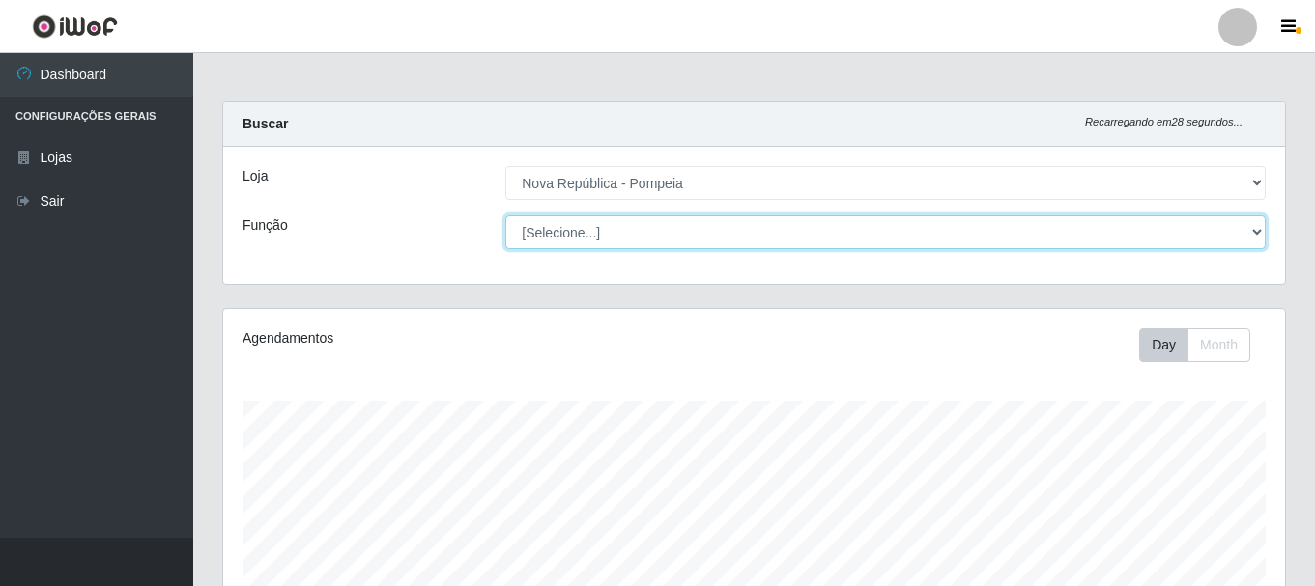
scroll to position [401, 1062]
select select "22"
click at [505, 215] on select "[Selecione...] Balconista Operador de Caixa Recepcionista Repositor" at bounding box center [885, 232] width 760 height 34
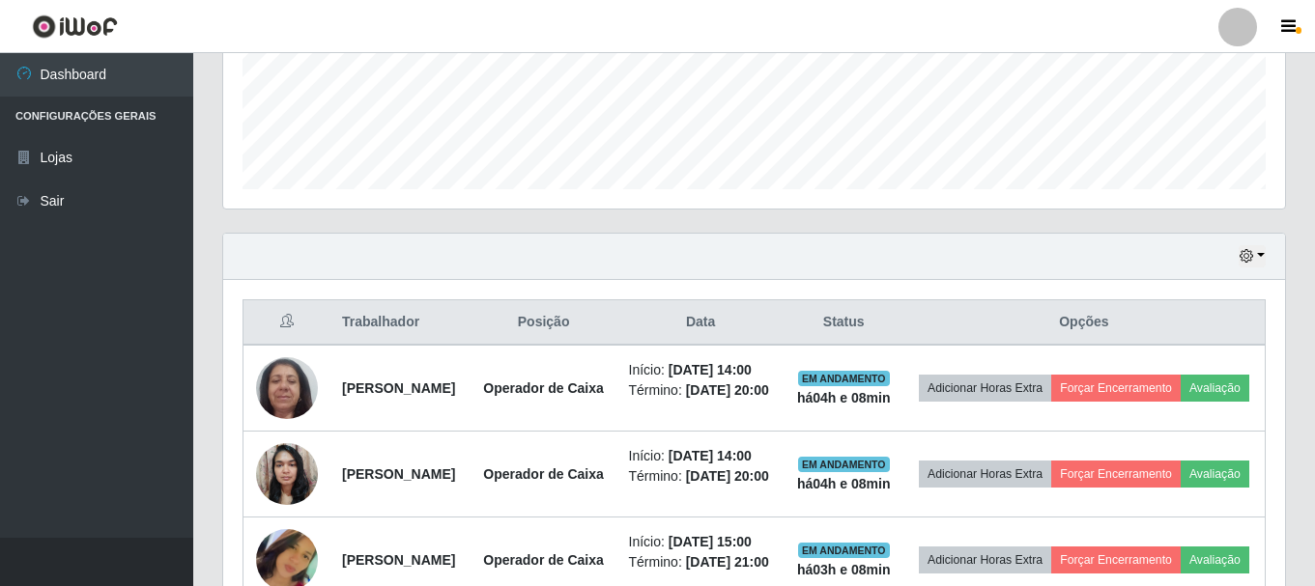
scroll to position [550, 0]
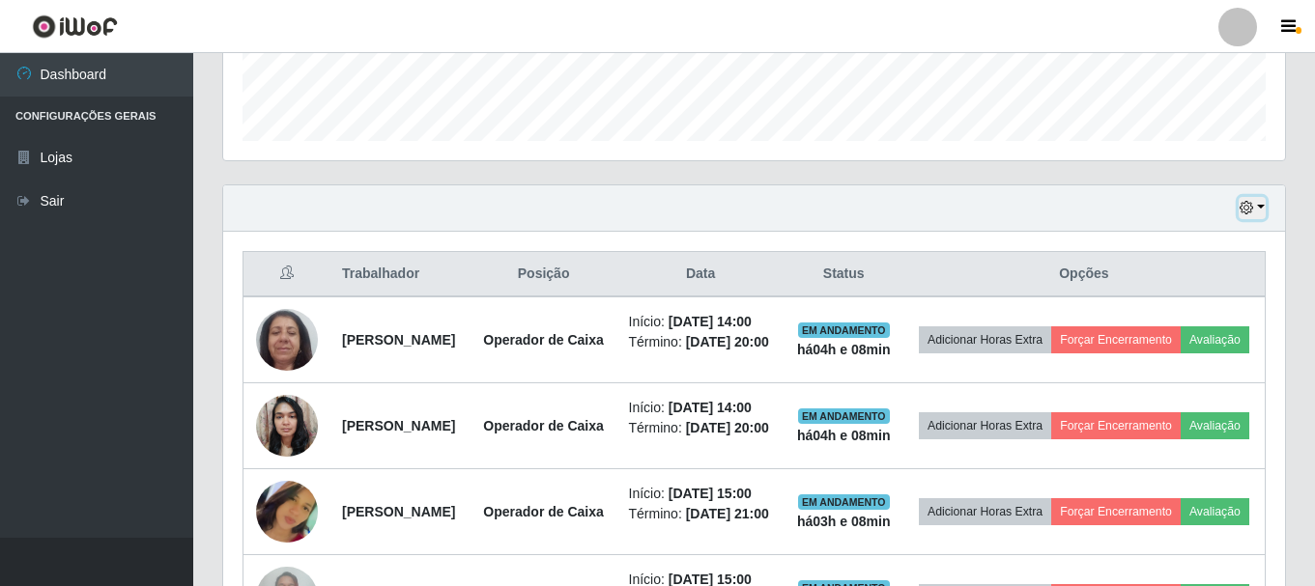
click at [1264, 209] on button "button" at bounding box center [1252, 208] width 27 height 22
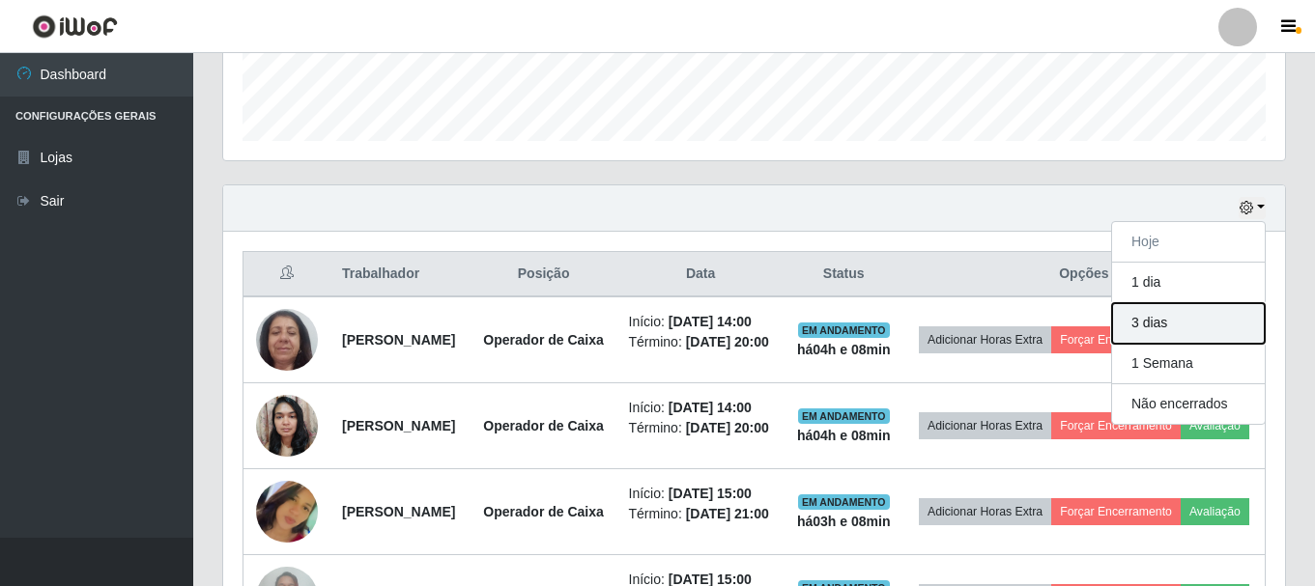
click at [1178, 318] on button "3 dias" at bounding box center [1188, 323] width 153 height 41
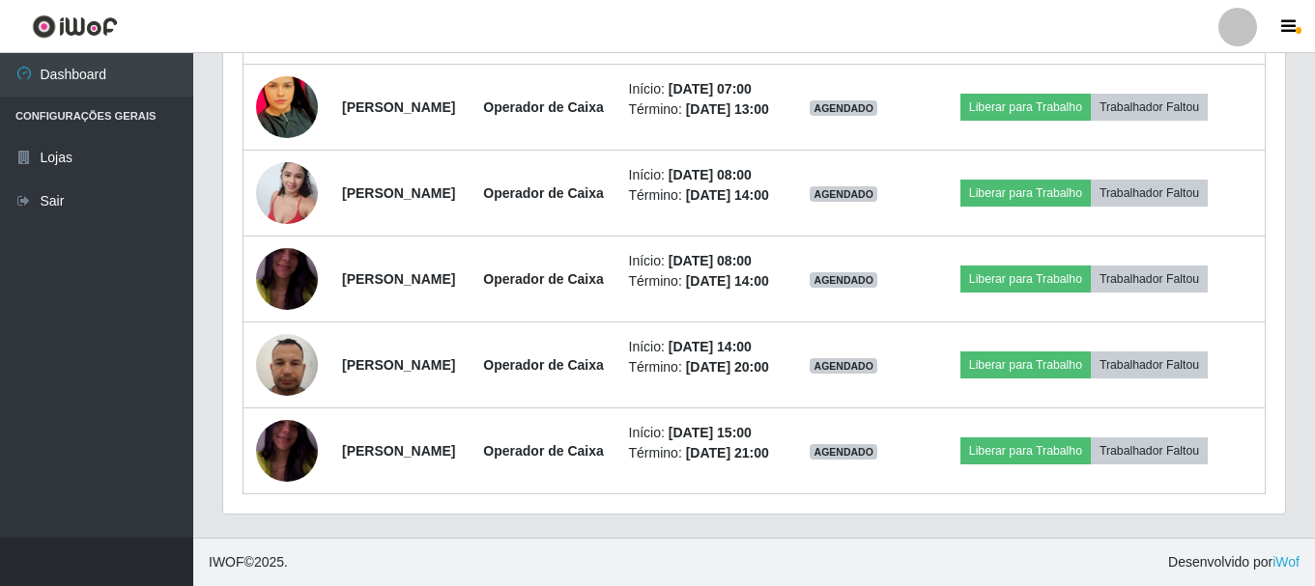
scroll to position [3251, 0]
